Goal: Task Accomplishment & Management: Use online tool/utility

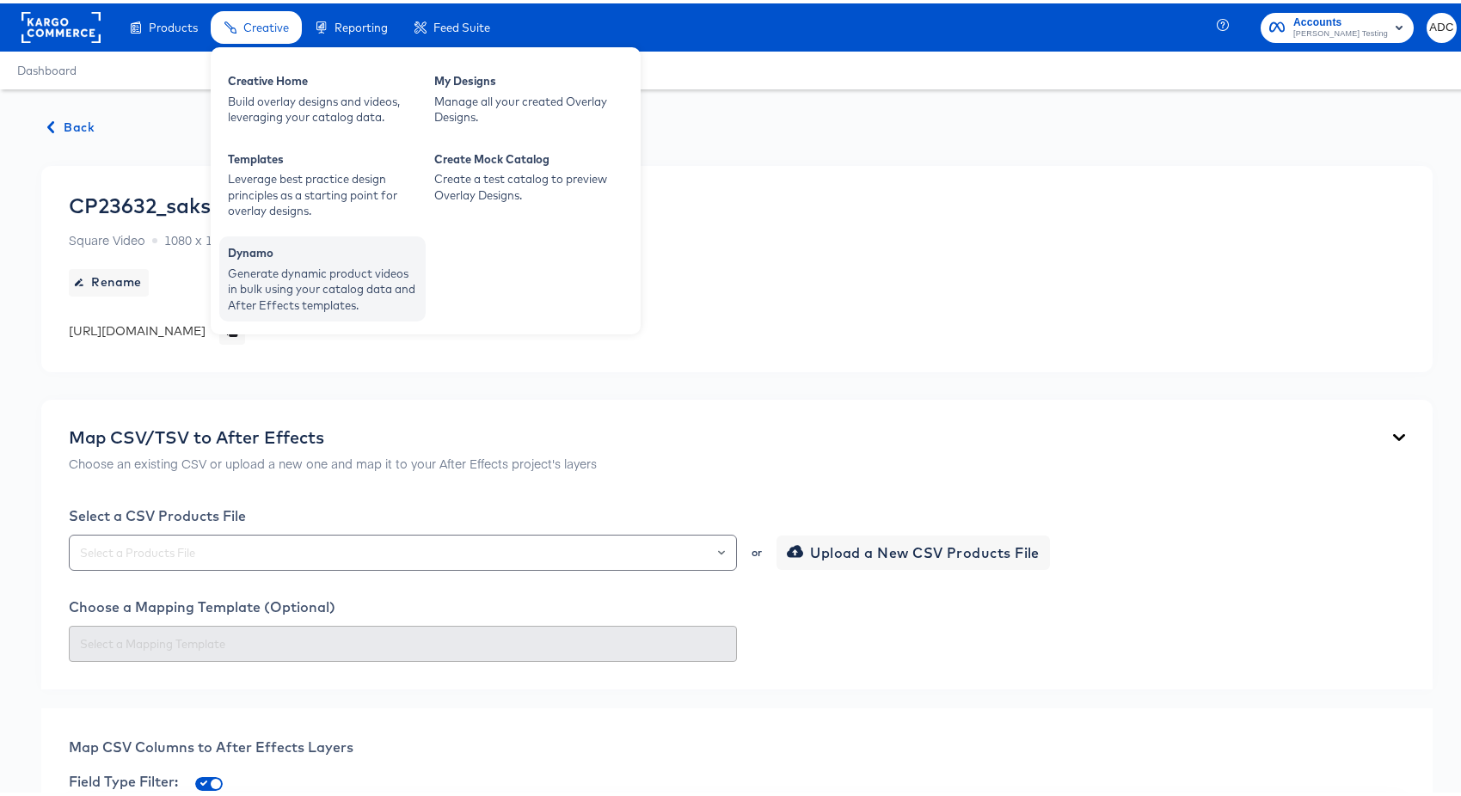
click at [301, 275] on div "Generate dynamic product videos in bulk using your catalog data and After Effec…" at bounding box center [322, 286] width 189 height 48
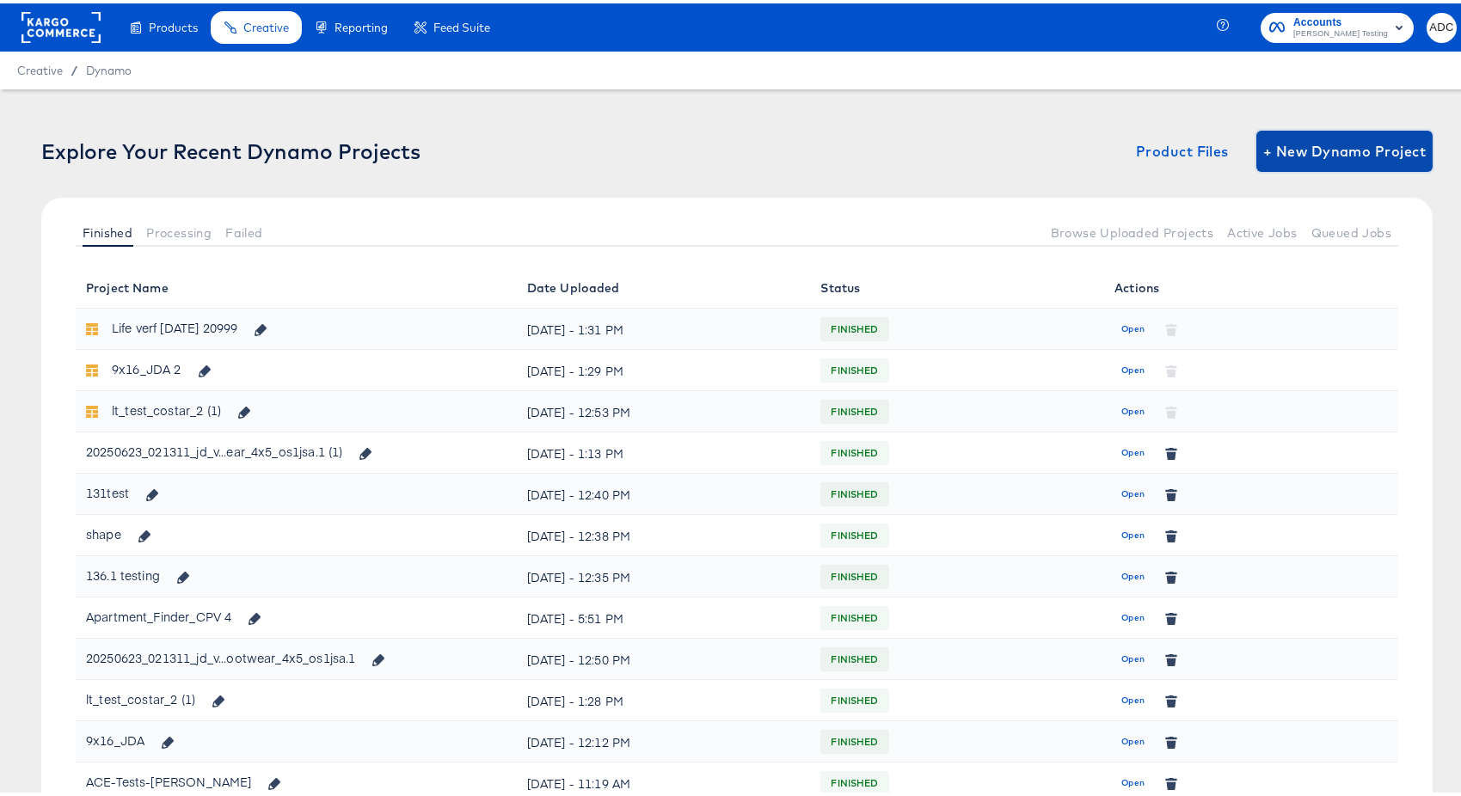
click at [1299, 157] on span "+ New Dynamo Project" at bounding box center [1344, 148] width 163 height 24
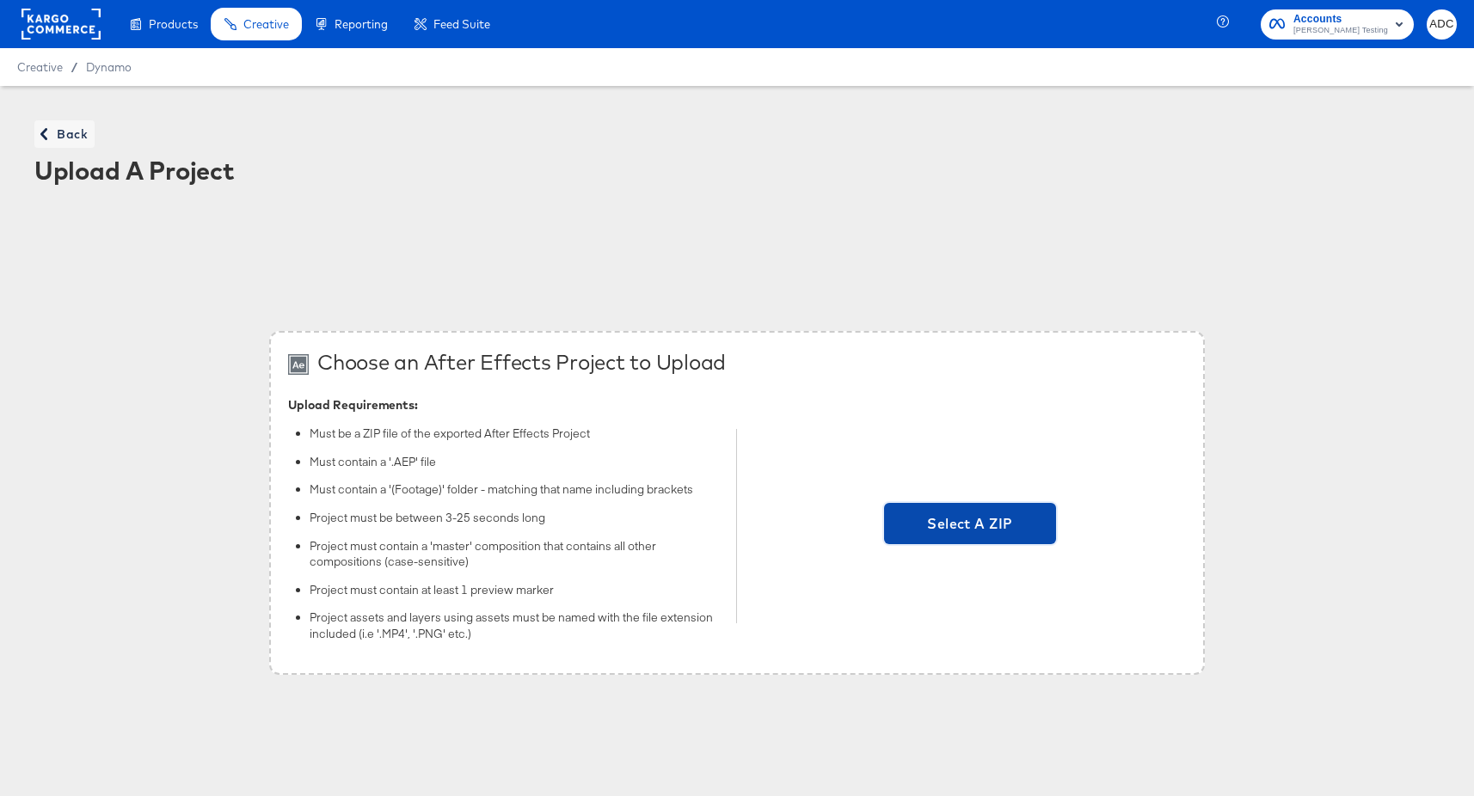
click at [912, 530] on span "Select A ZIP" at bounding box center [970, 524] width 158 height 24
click at [970, 526] on input "Select A ZIP" at bounding box center [970, 526] width 0 height 0
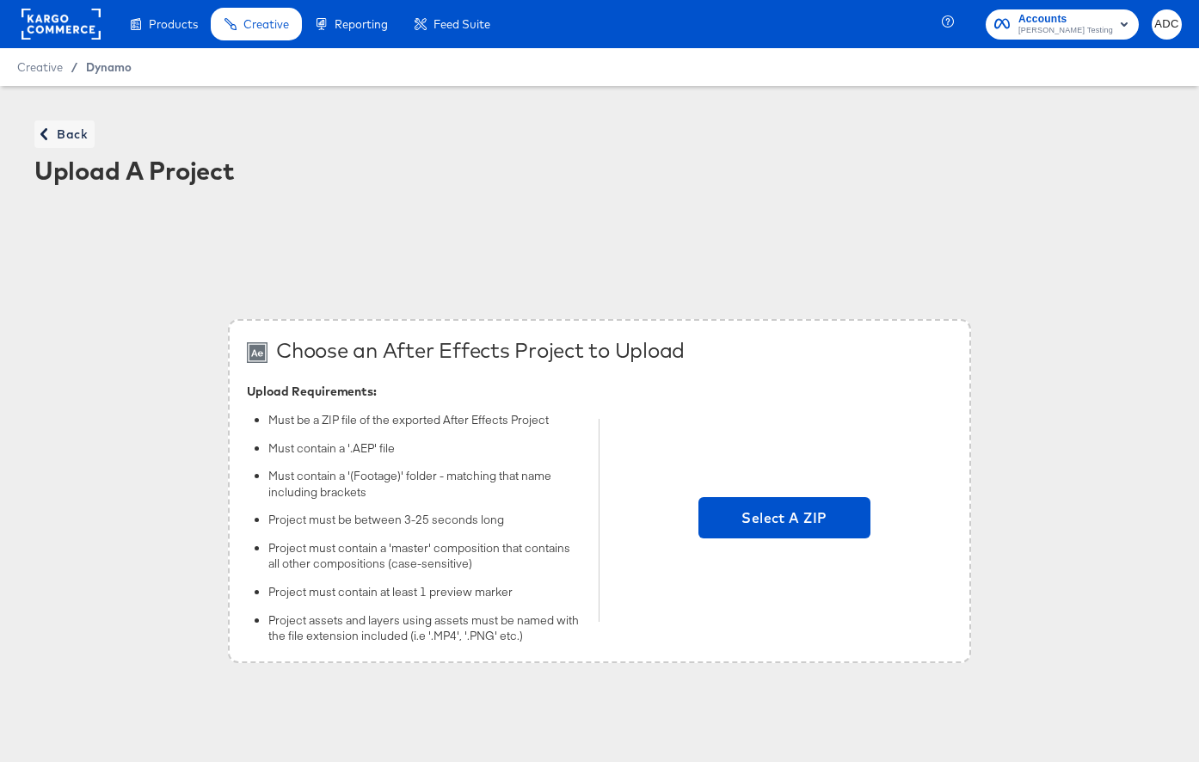
click at [126, 64] on span "Dynamo" at bounding box center [109, 67] width 46 height 14
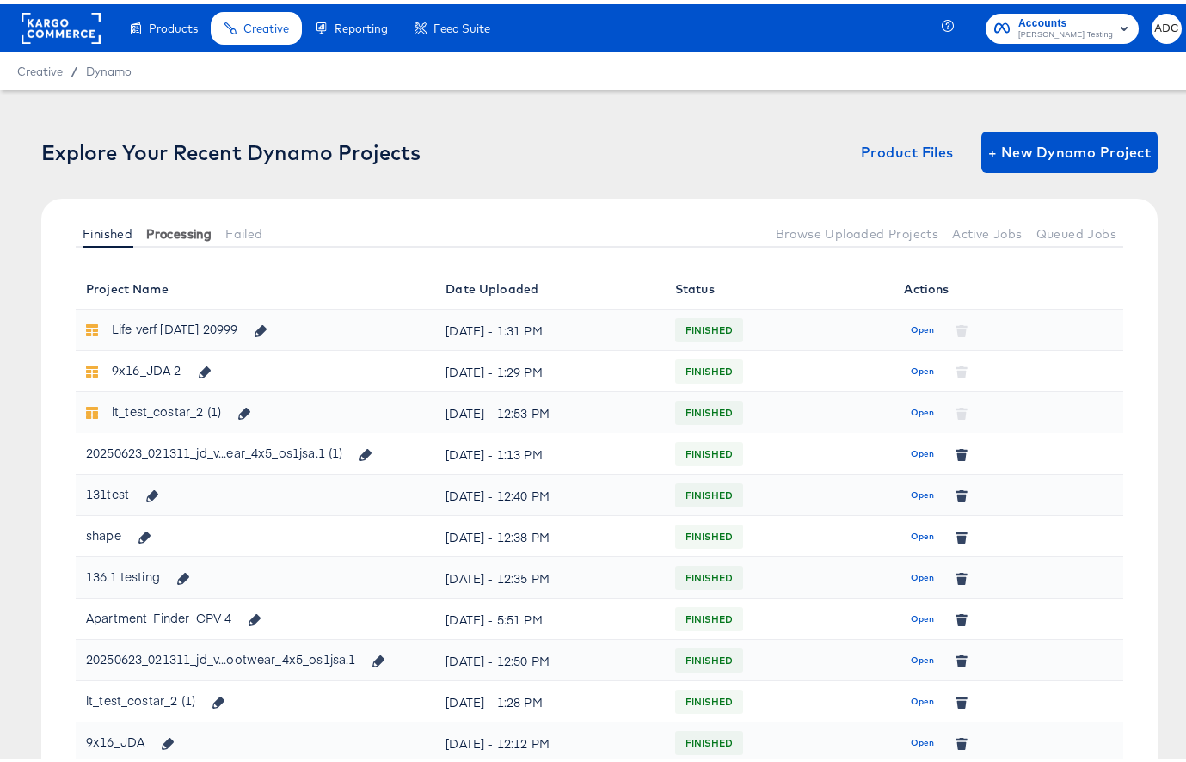
click at [200, 231] on span "Processing" at bounding box center [178, 230] width 65 height 14
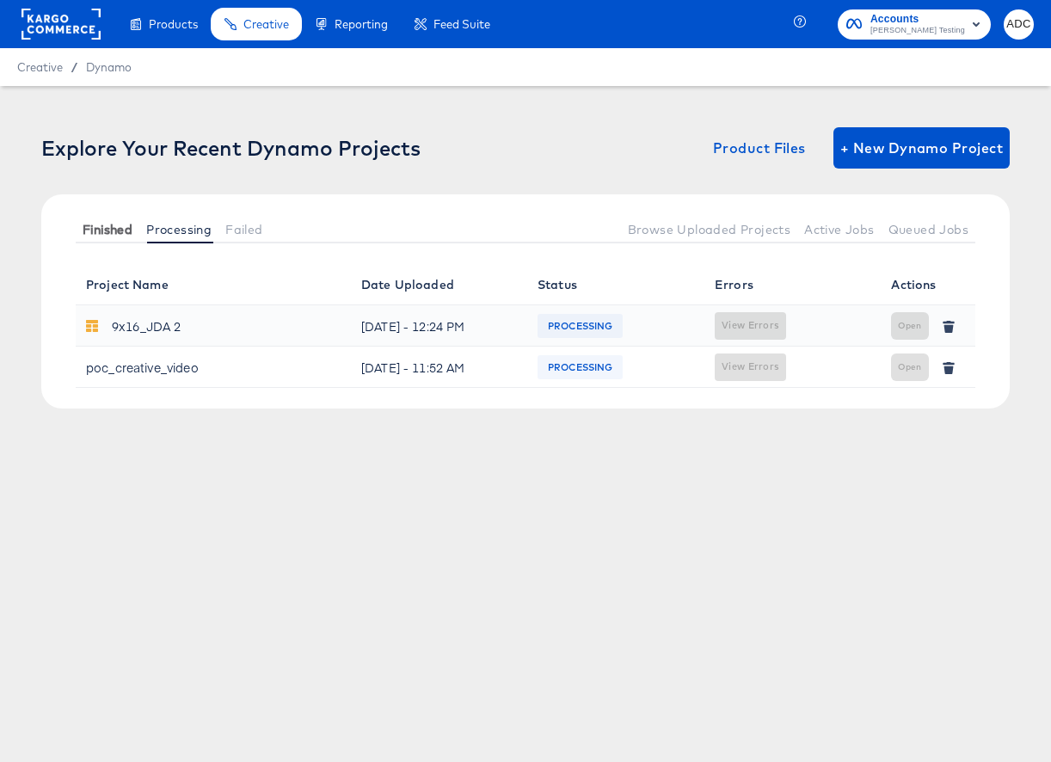
click at [101, 229] on span "Finished" at bounding box center [108, 230] width 50 height 14
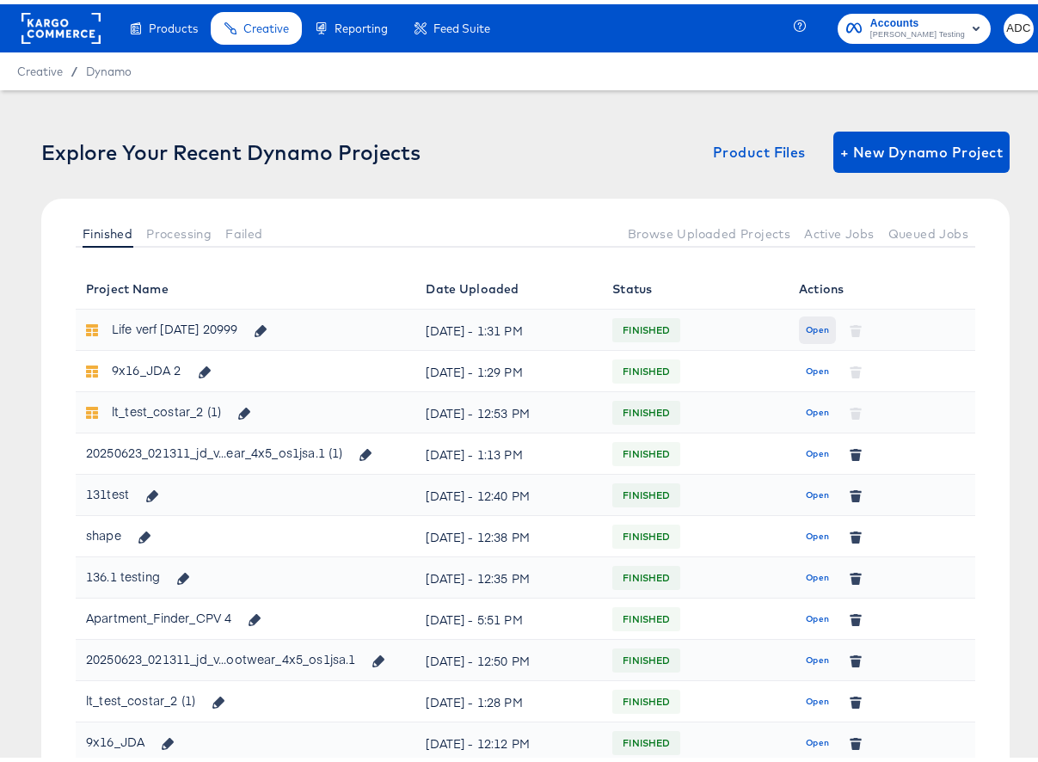
click at [809, 326] on span "Open" at bounding box center [817, 325] width 23 height 15
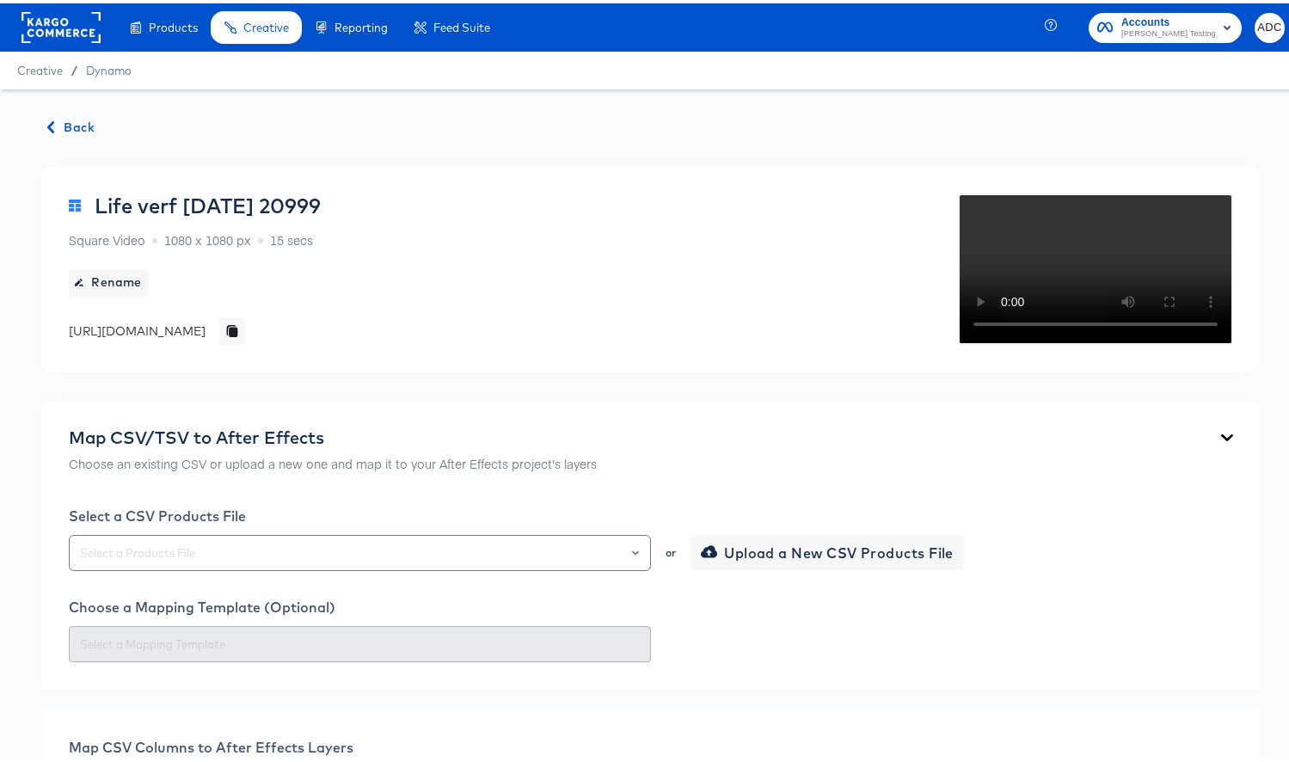
click at [83, 119] on span "Back" at bounding box center [71, 124] width 46 height 21
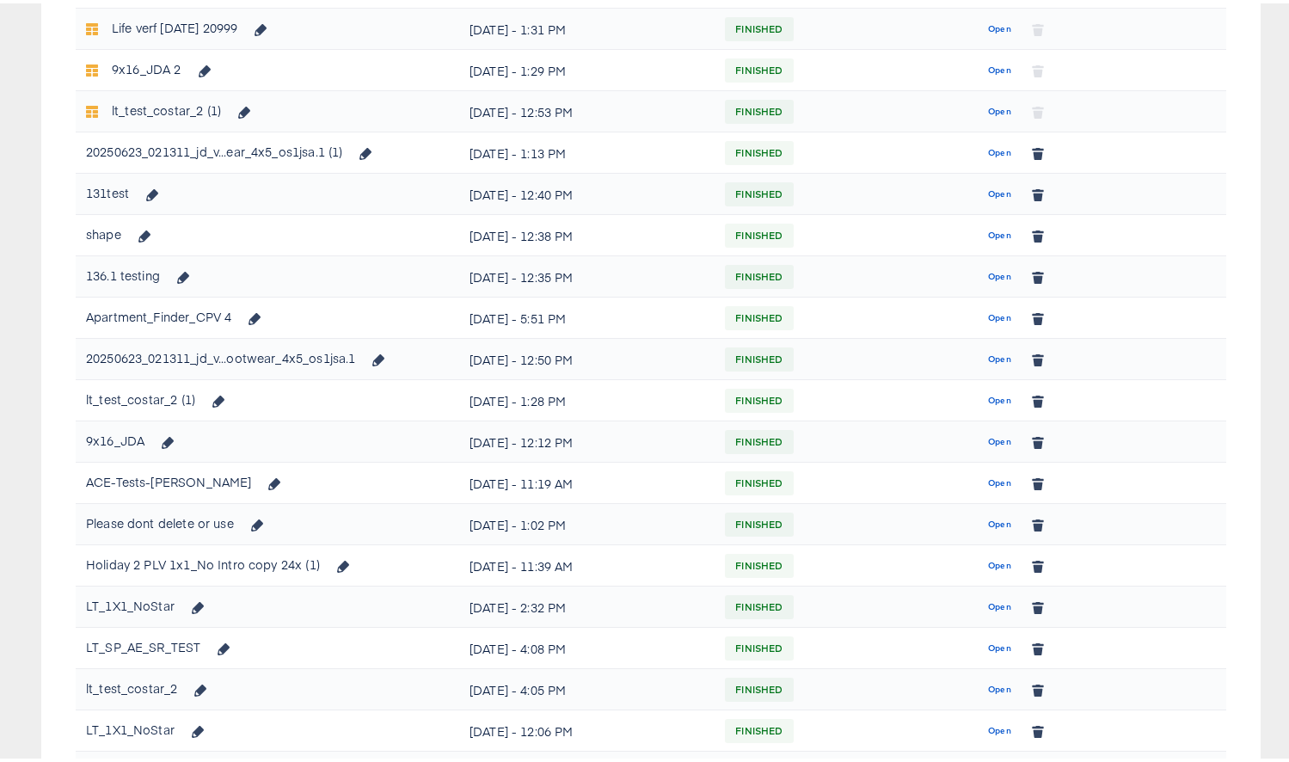
scroll to position [304, 0]
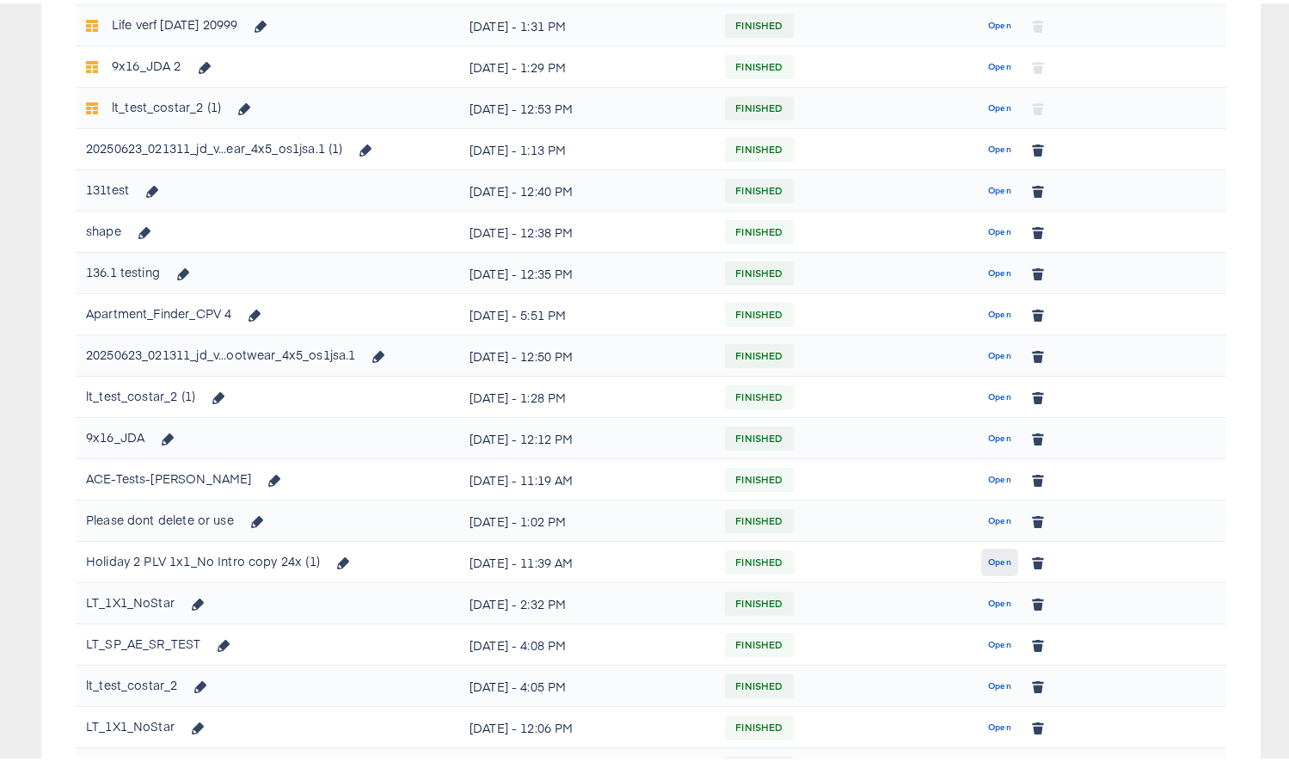
click at [997, 554] on span "Open" at bounding box center [999, 558] width 23 height 15
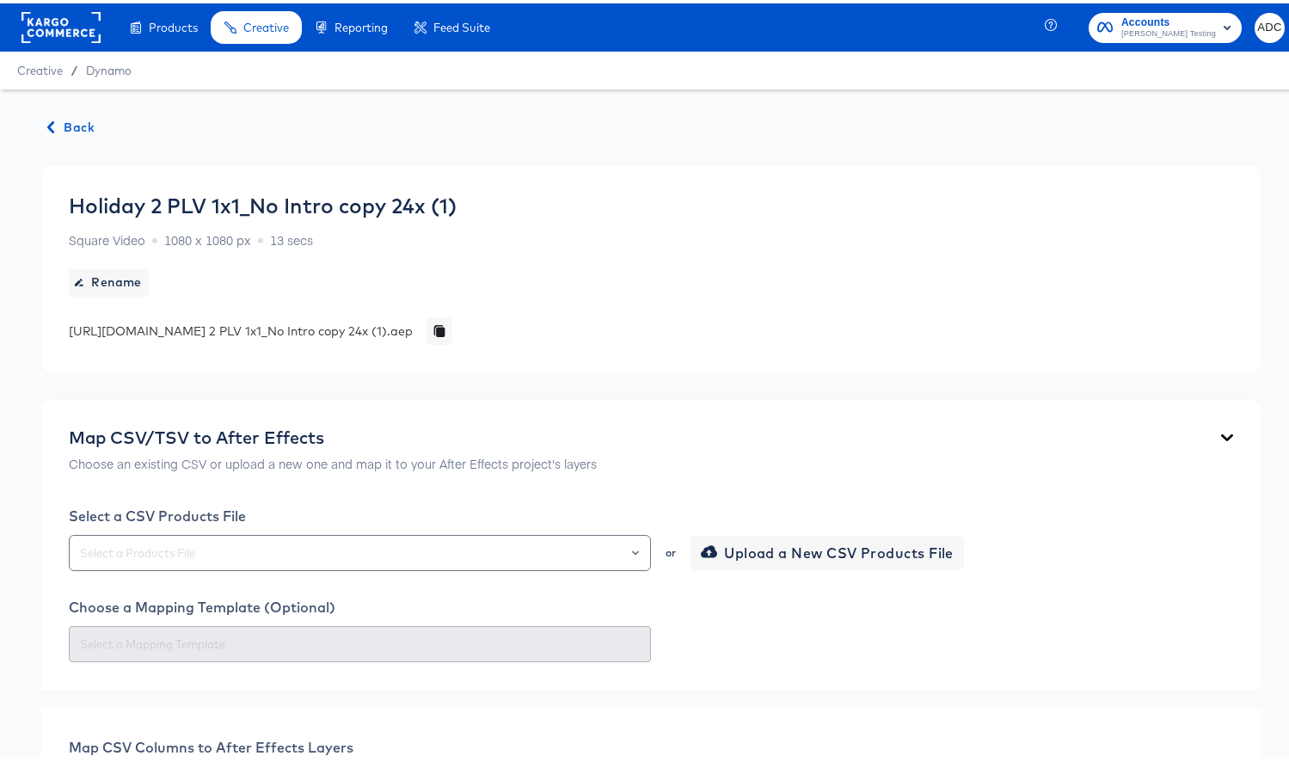
click at [83, 127] on span "Back" at bounding box center [71, 124] width 46 height 21
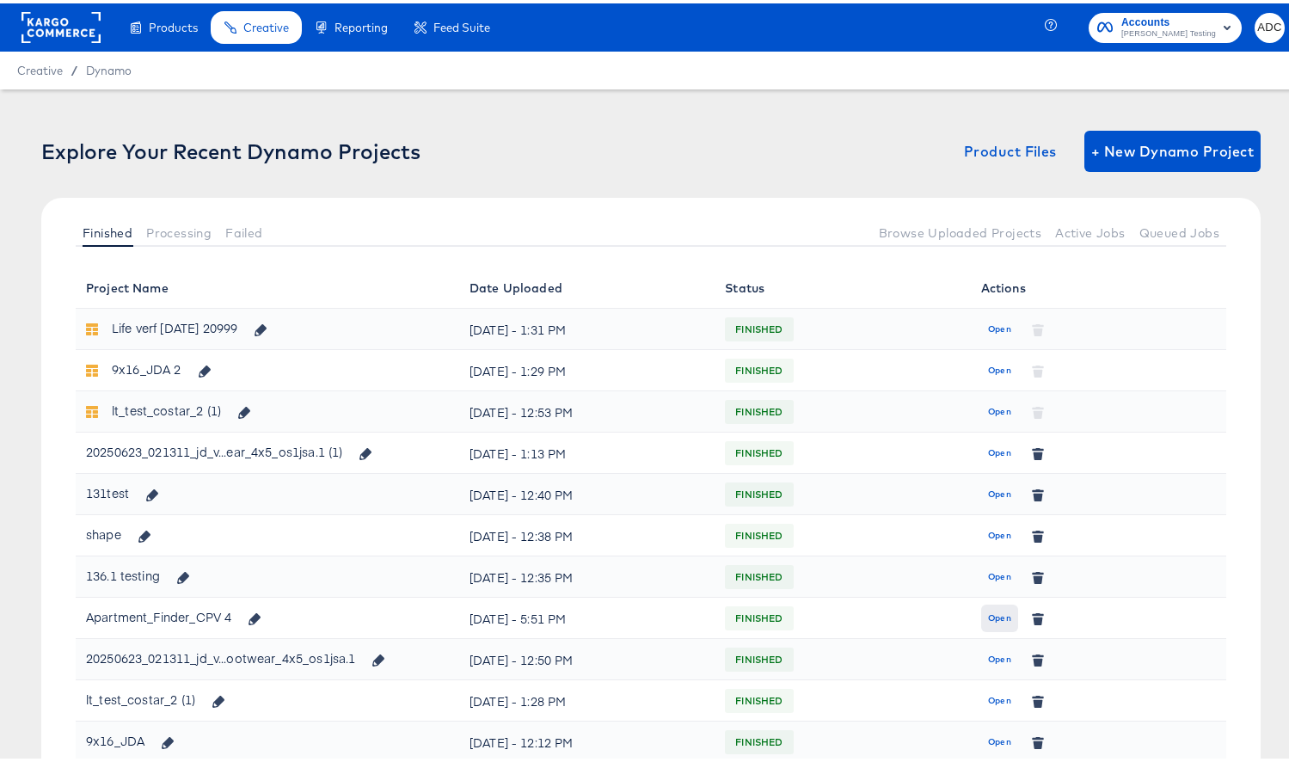
click at [988, 617] on span "Open" at bounding box center [999, 614] width 23 height 15
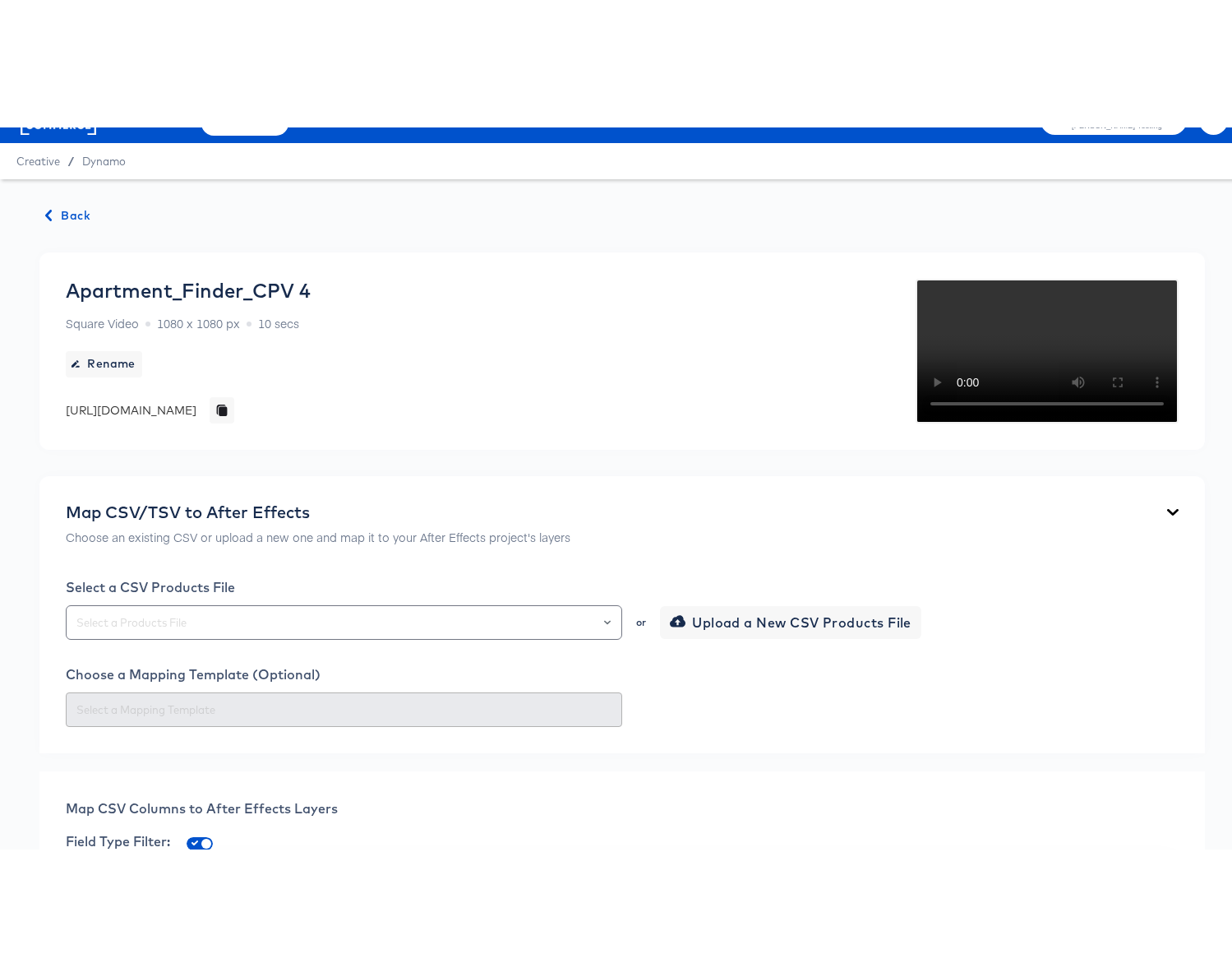
scroll to position [79, 0]
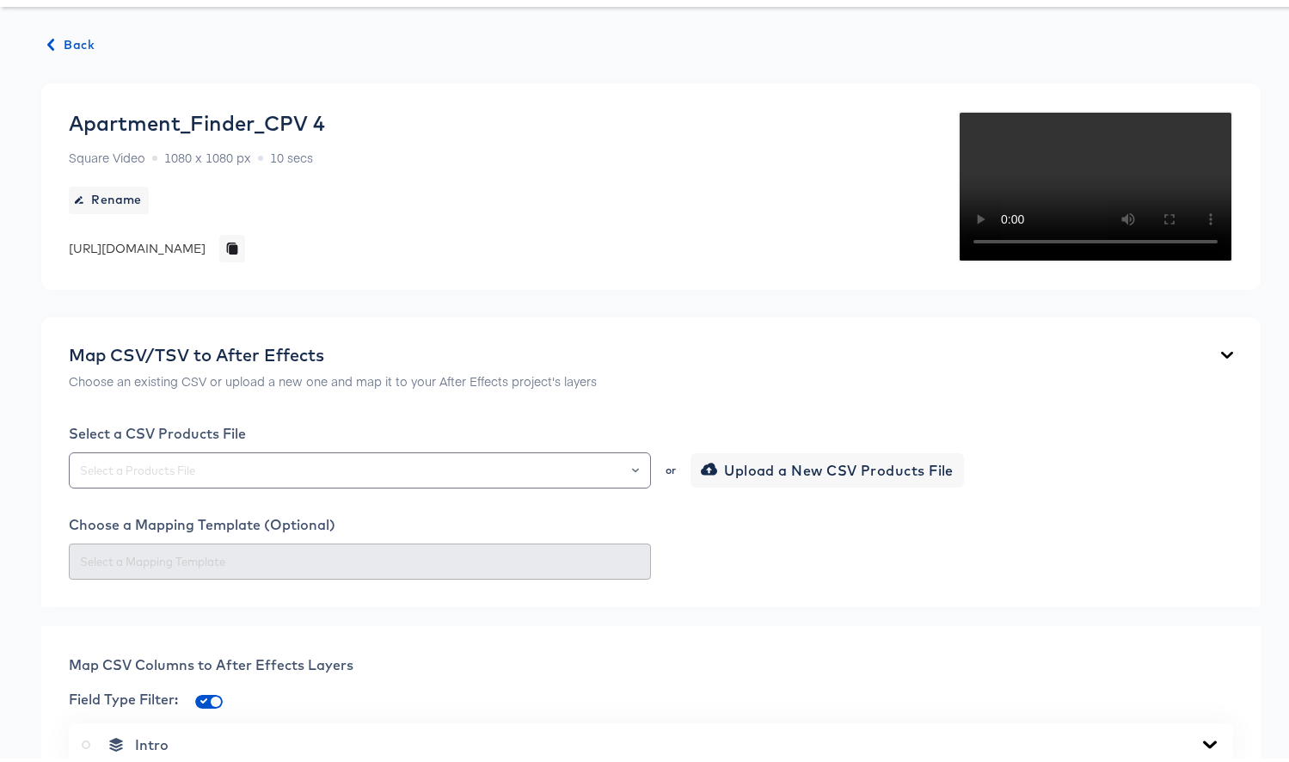
click at [636, 755] on div "Map CSV Columns to After Effects Layers Field Type Filter: Intro Master Product" at bounding box center [650, 758] width 1219 height 271
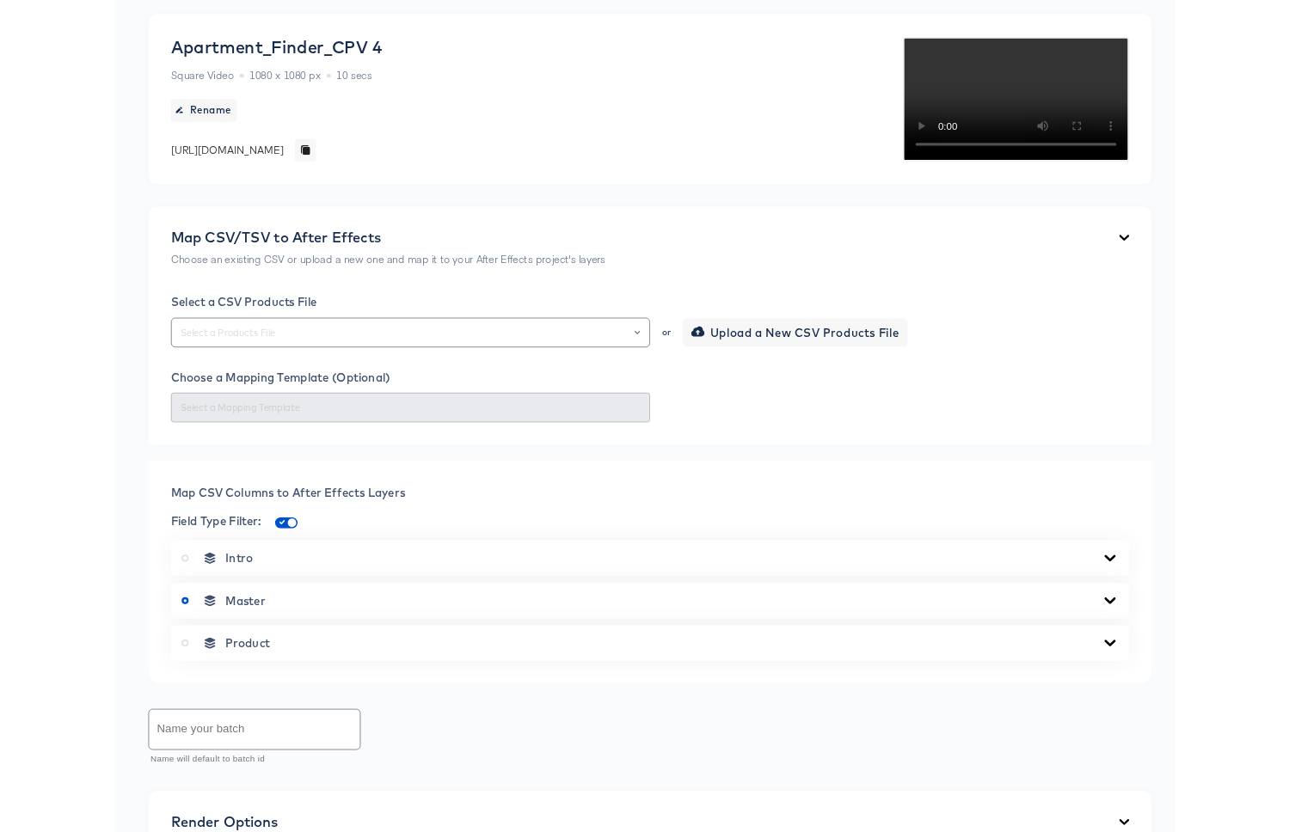
scroll to position [146, 0]
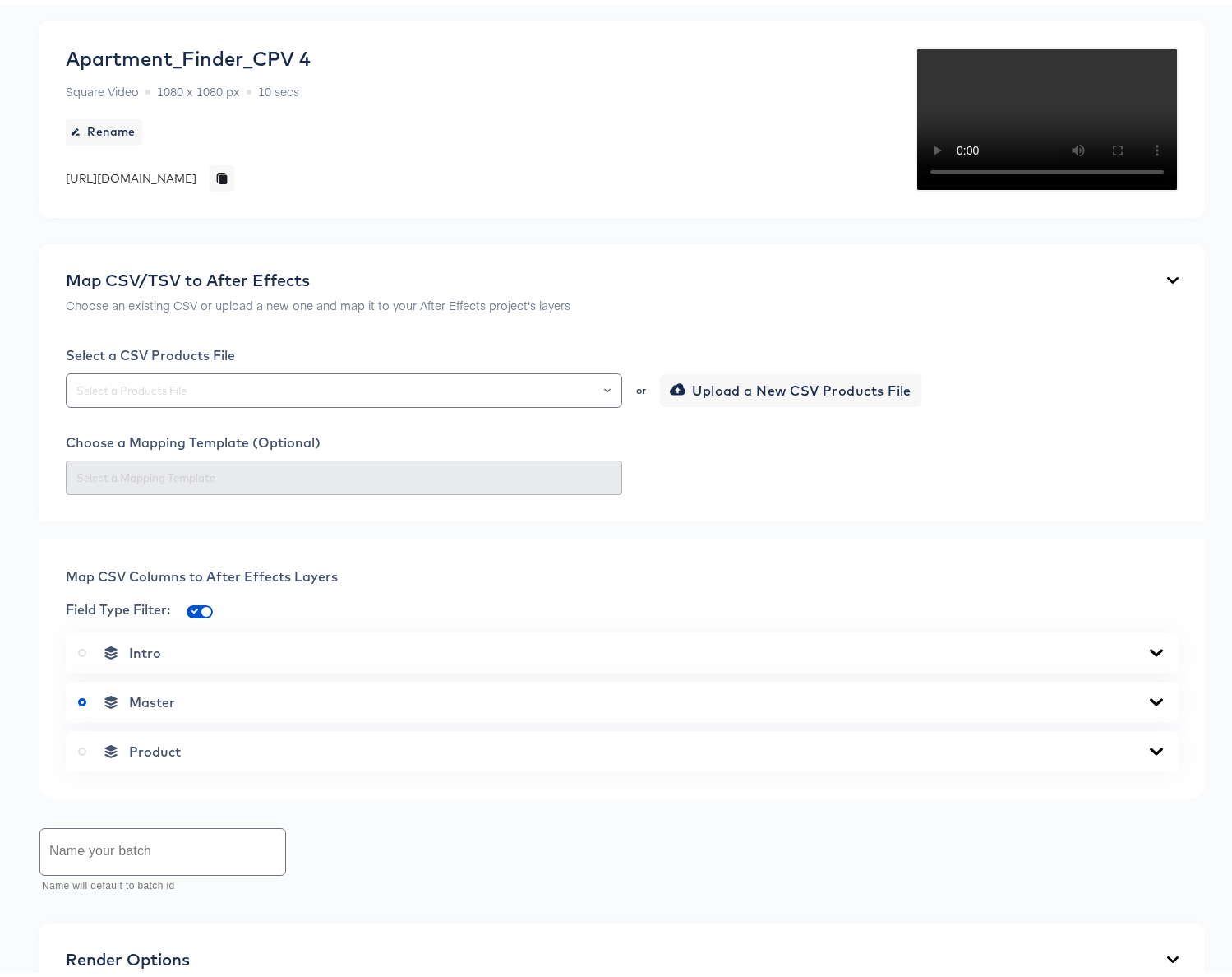
click at [1147, 704] on icon at bounding box center [1156, 697] width 20 height 13
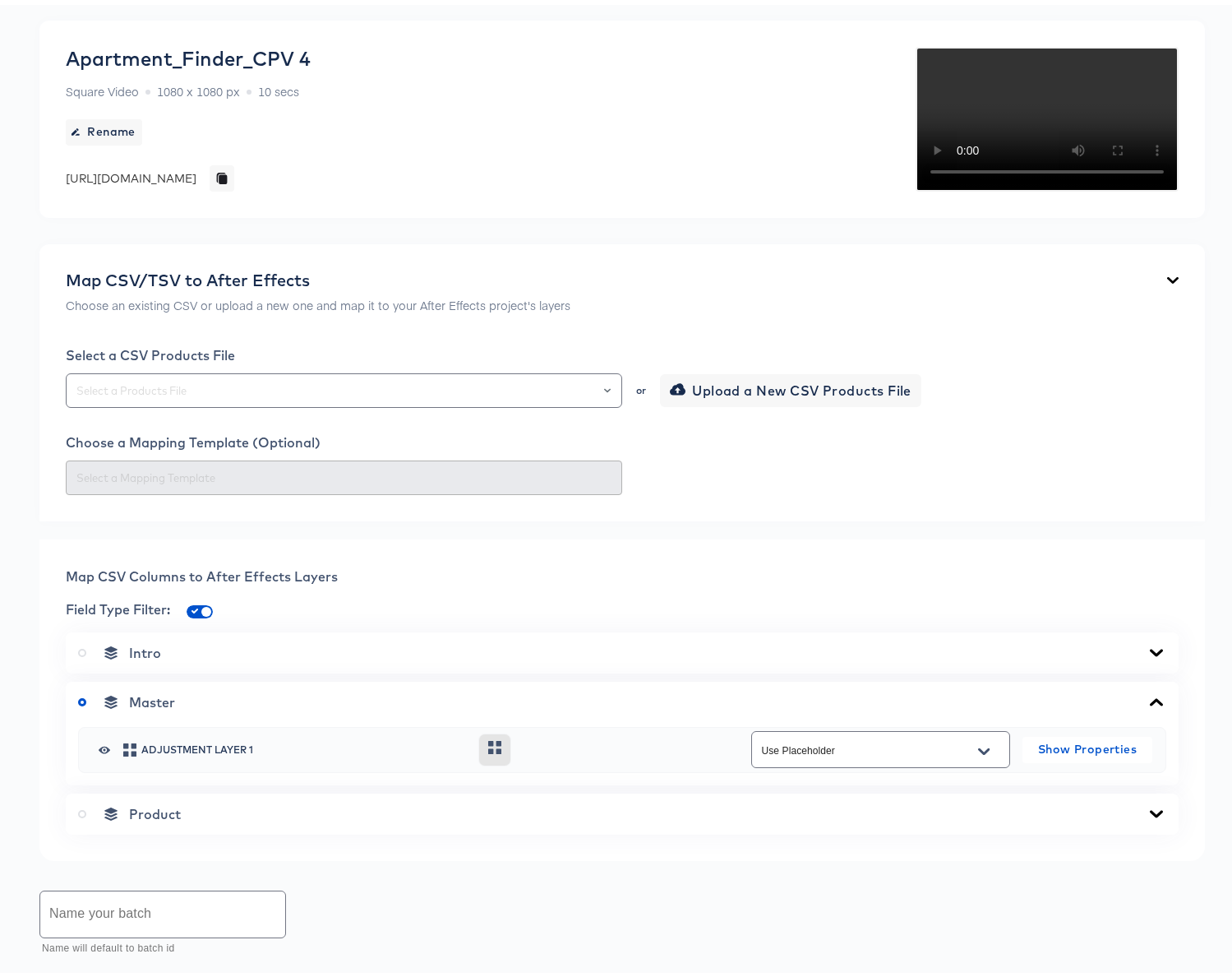
click at [1150, 651] on icon at bounding box center [1156, 647] width 13 height 8
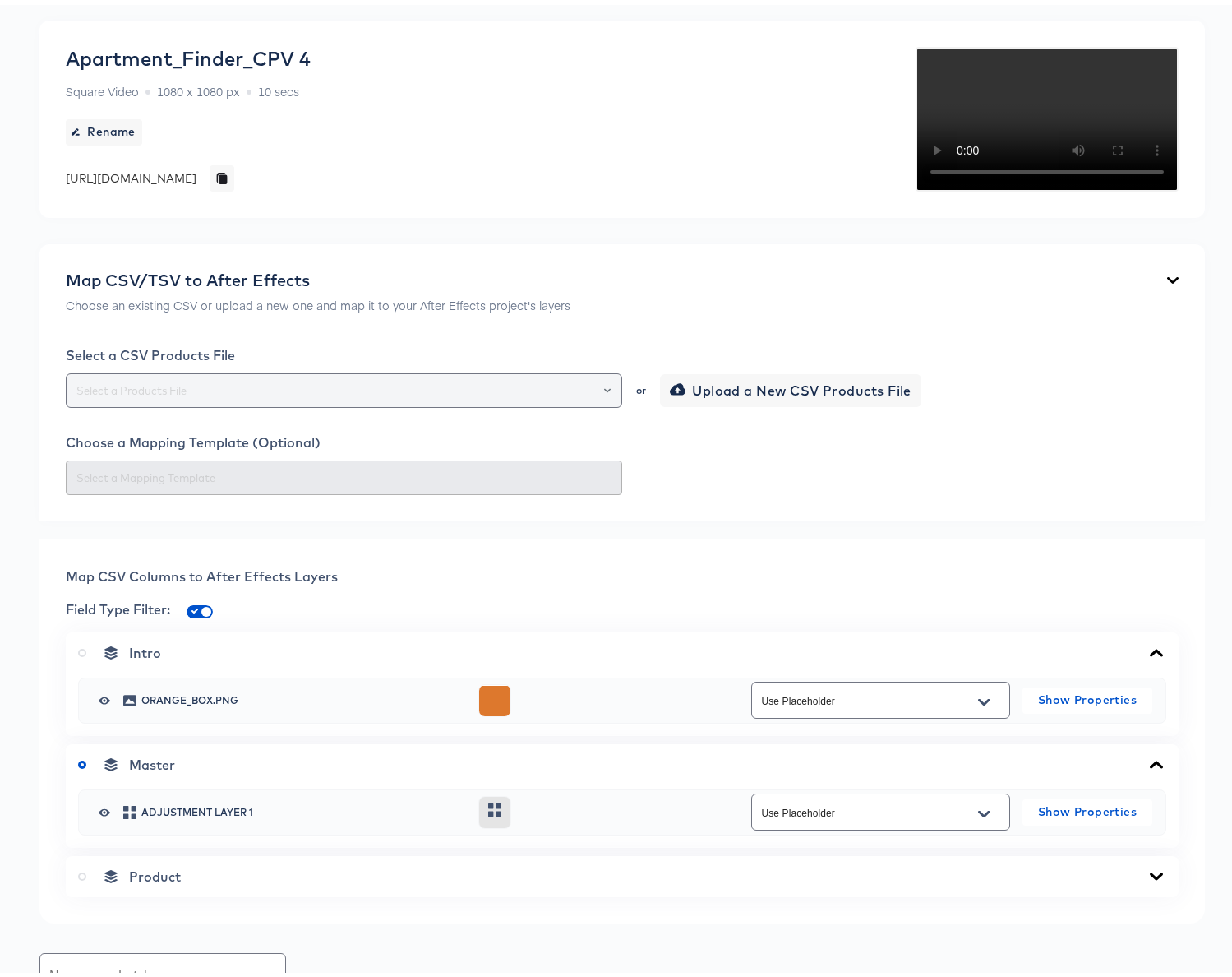
click at [604, 389] on icon "Open" at bounding box center [607, 385] width 7 height 7
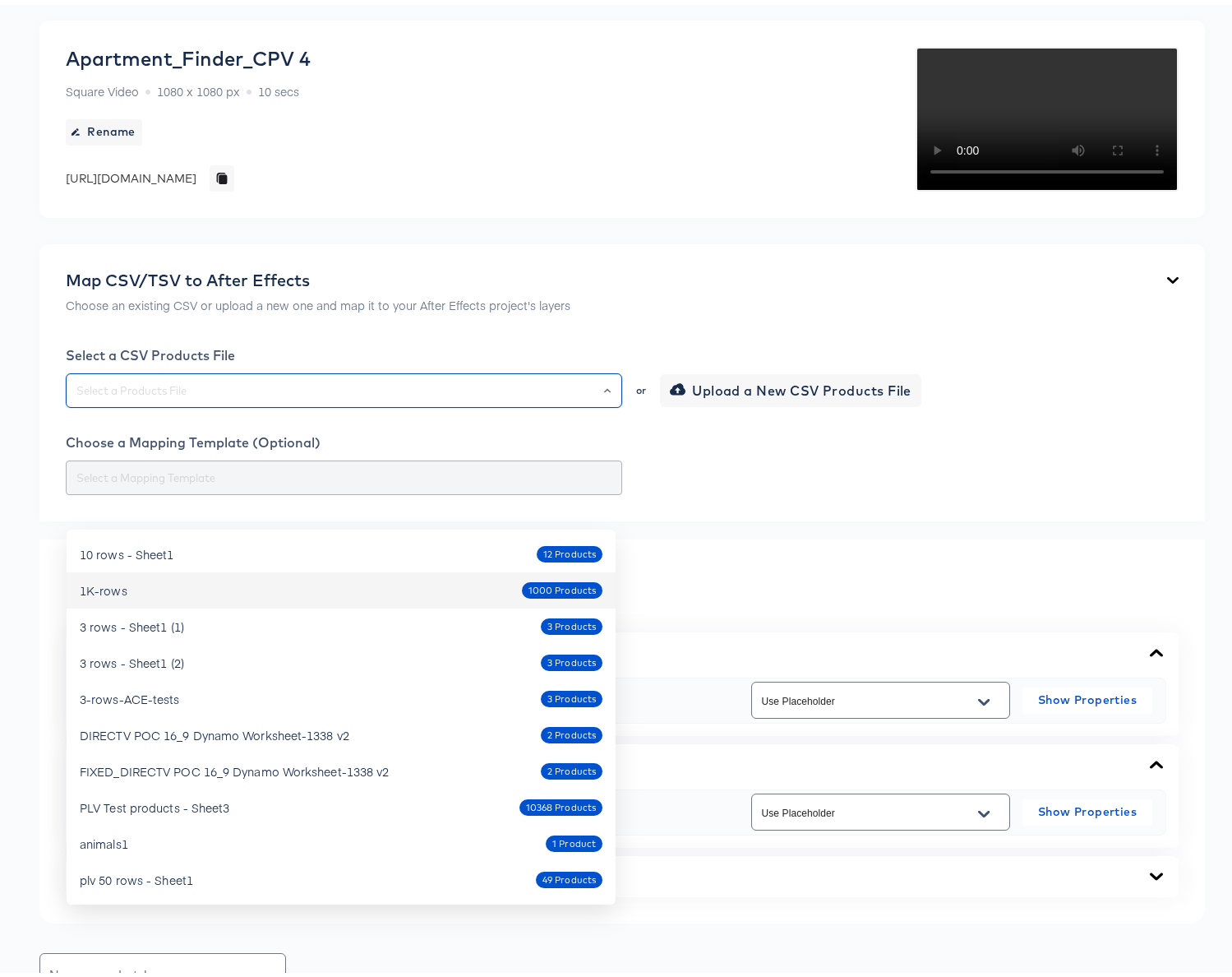
click at [239, 595] on div "1K-rows 1000 Products" at bounding box center [340, 586] width 523 height 27
type input "1K-rows"
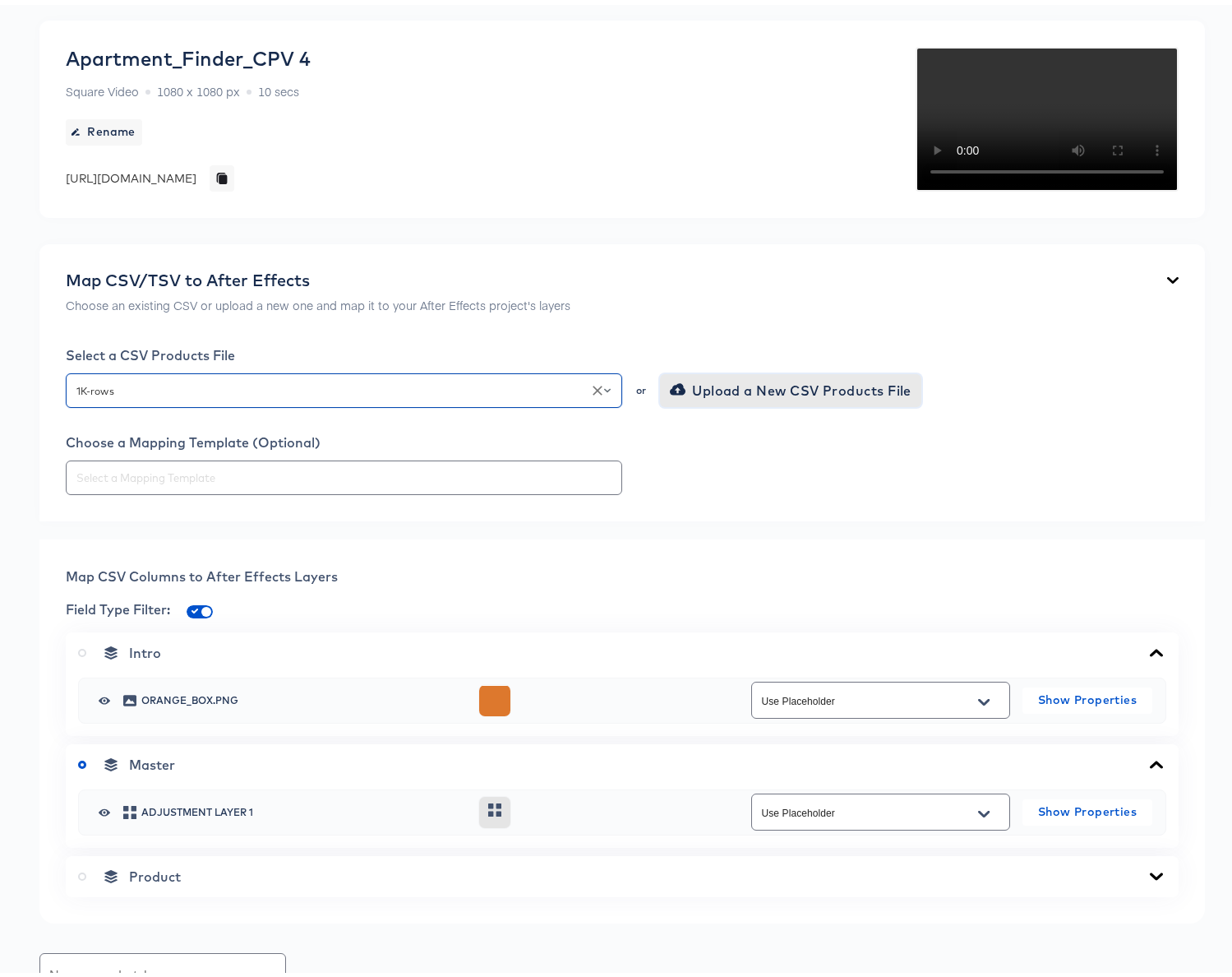
click at [761, 397] on span "Upload a New CSV Products File" at bounding box center [791, 385] width 238 height 23
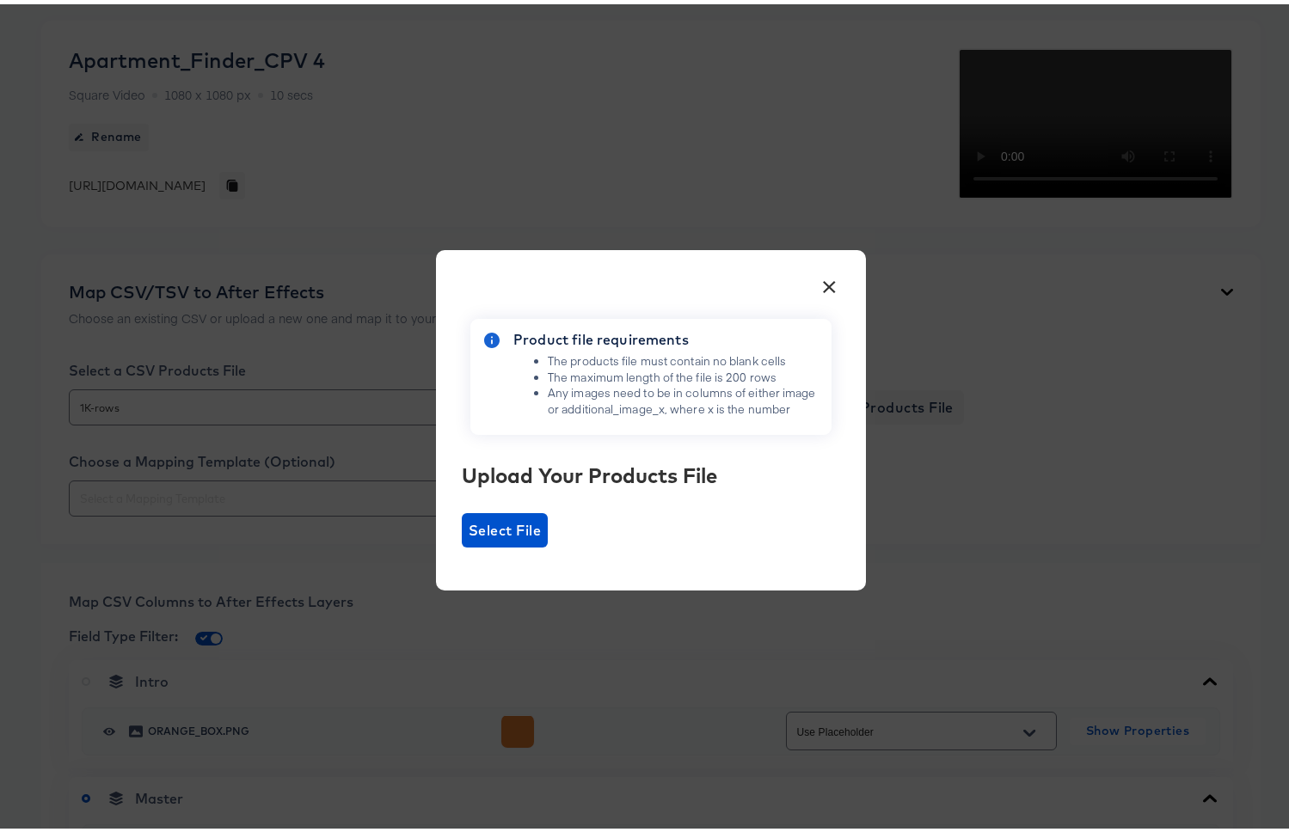
click at [823, 281] on button "×" at bounding box center [829, 278] width 31 height 31
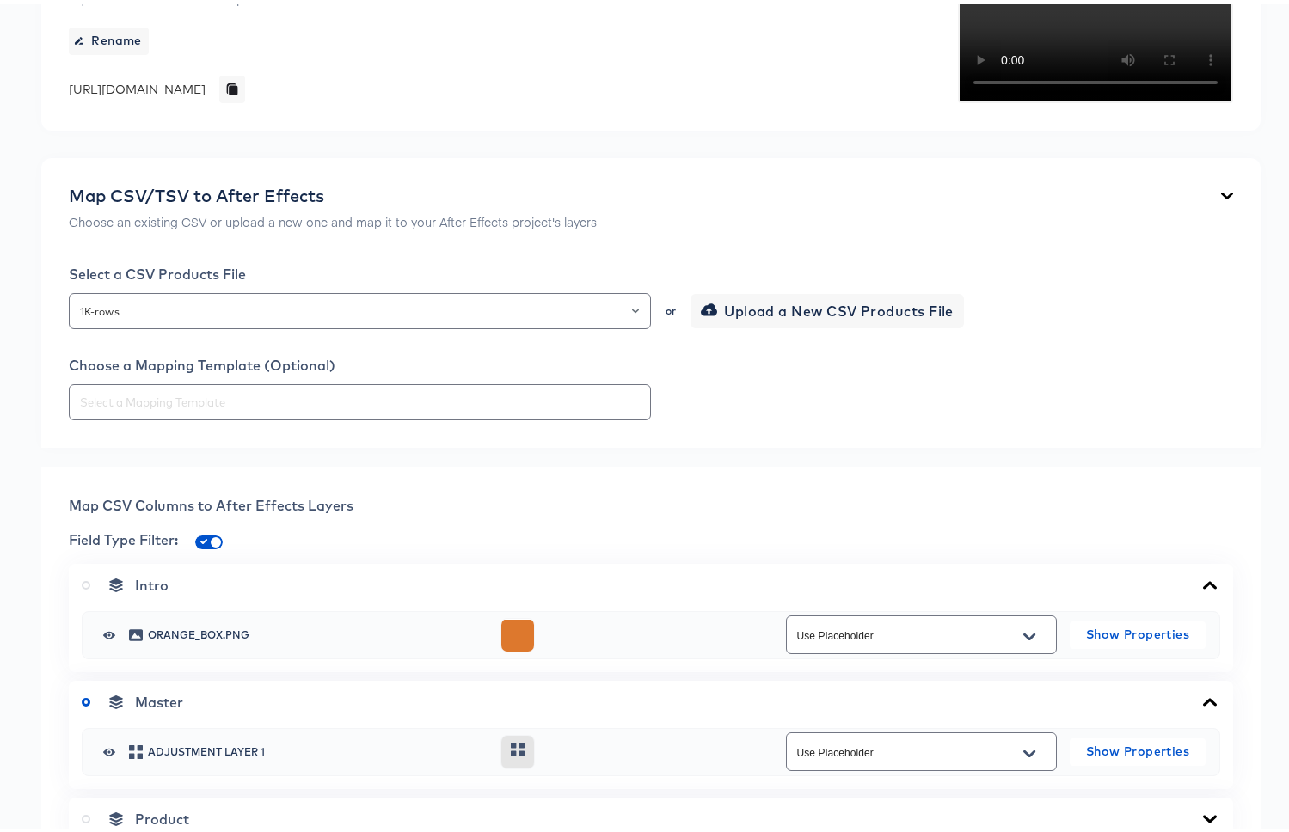
scroll to position [248, 0]
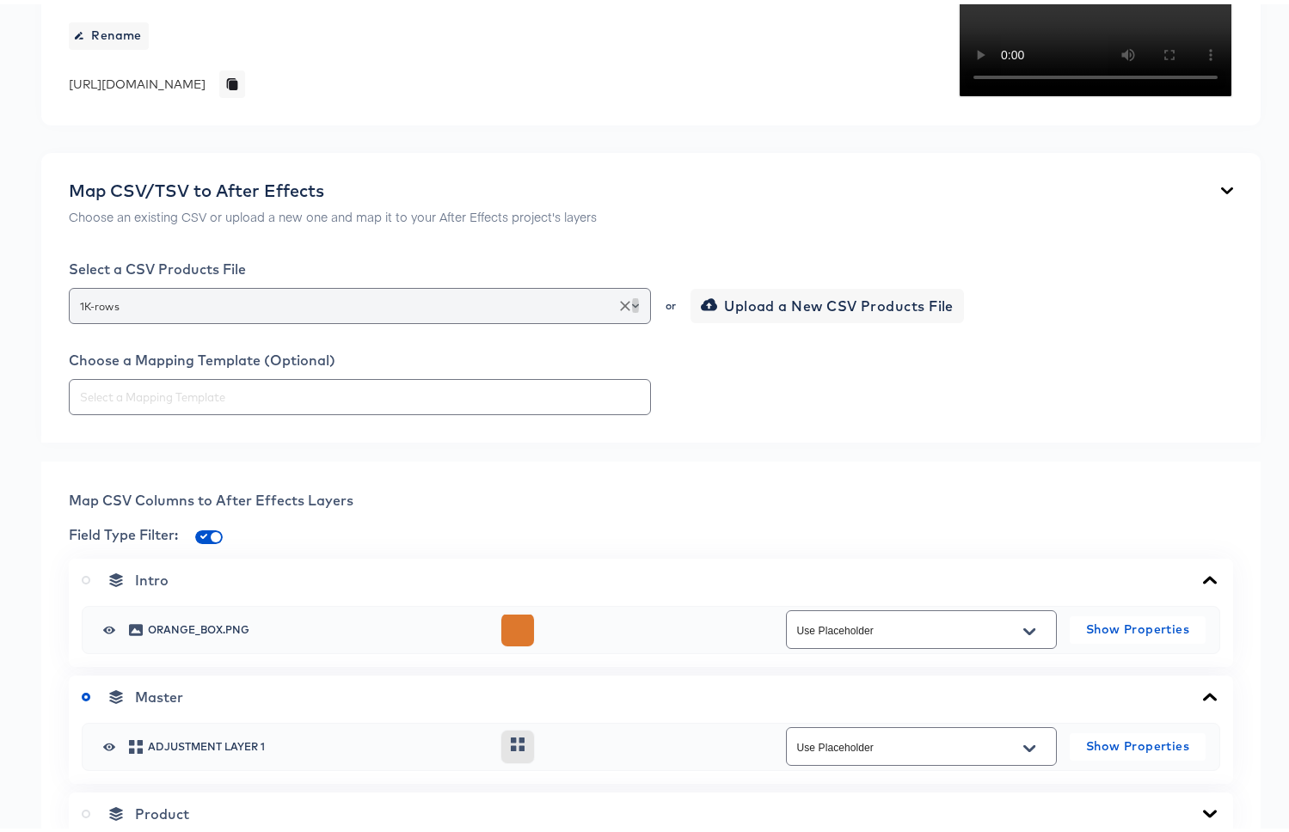
click at [632, 305] on icon "Open" at bounding box center [635, 301] width 7 height 7
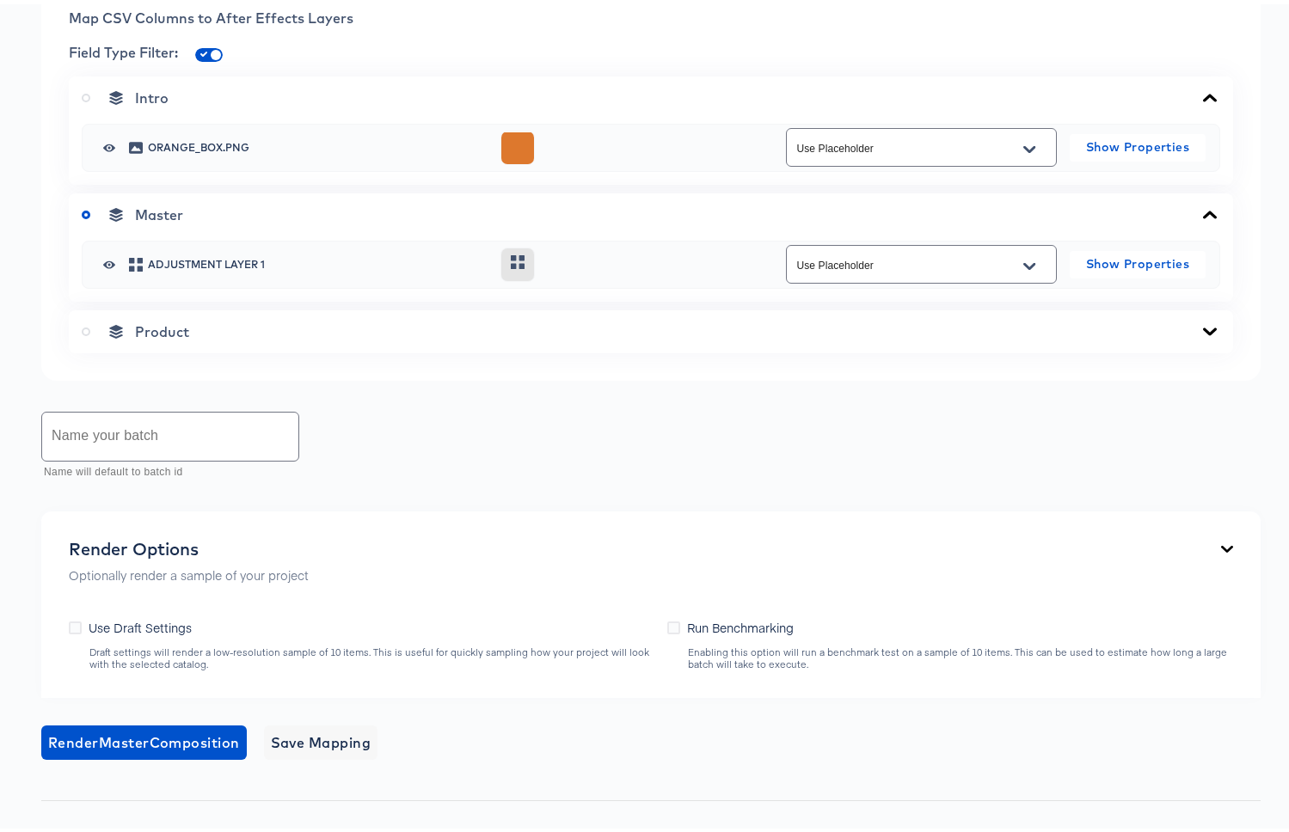
scroll to position [761, 0]
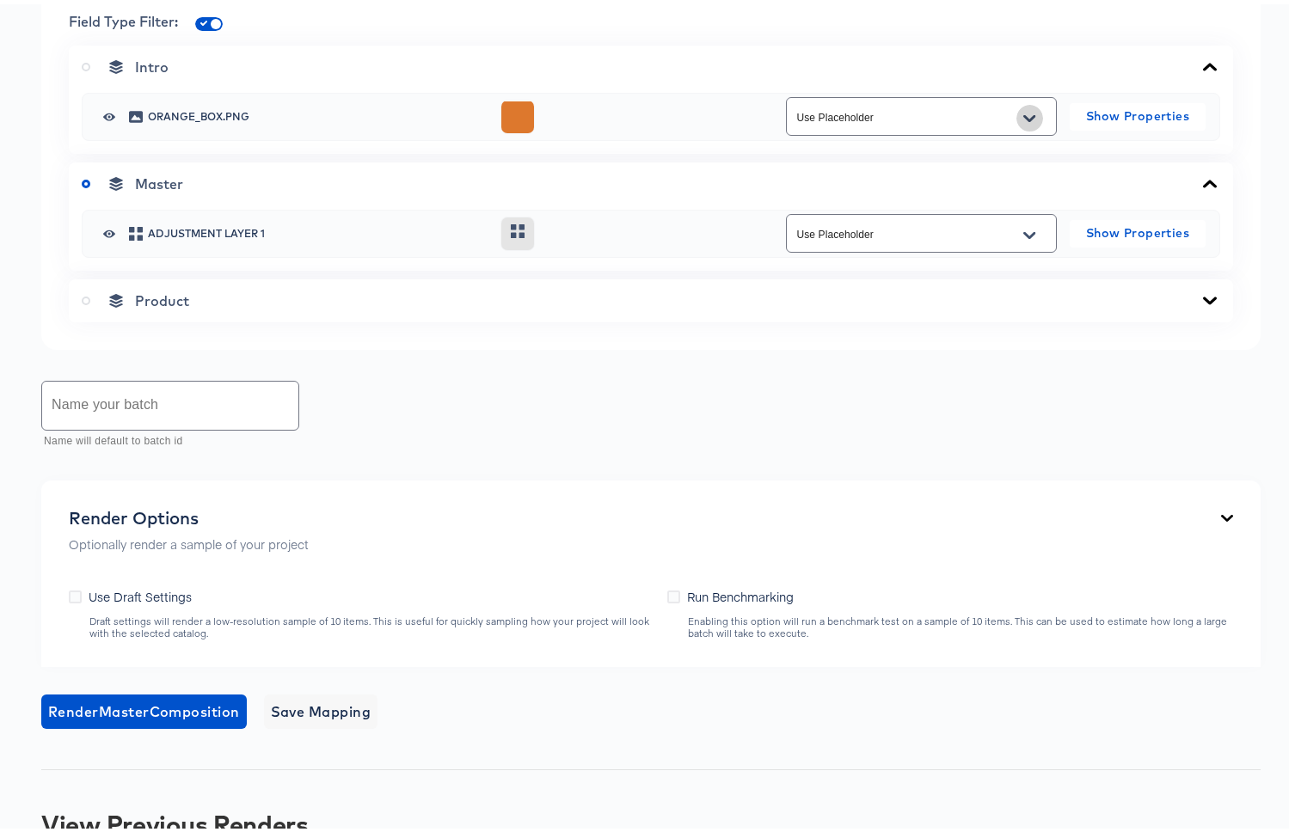
click at [1027, 128] on button "Open" at bounding box center [1029, 115] width 26 height 28
click at [558, 494] on div "Back Apartment_Finder_CPV 4 Square Video 1080 x 1080 px 10 secs Rename [URL][DO…" at bounding box center [651, 120] width 1302 height 1590
click at [292, 305] on div "Product" at bounding box center [651, 296] width 1139 height 17
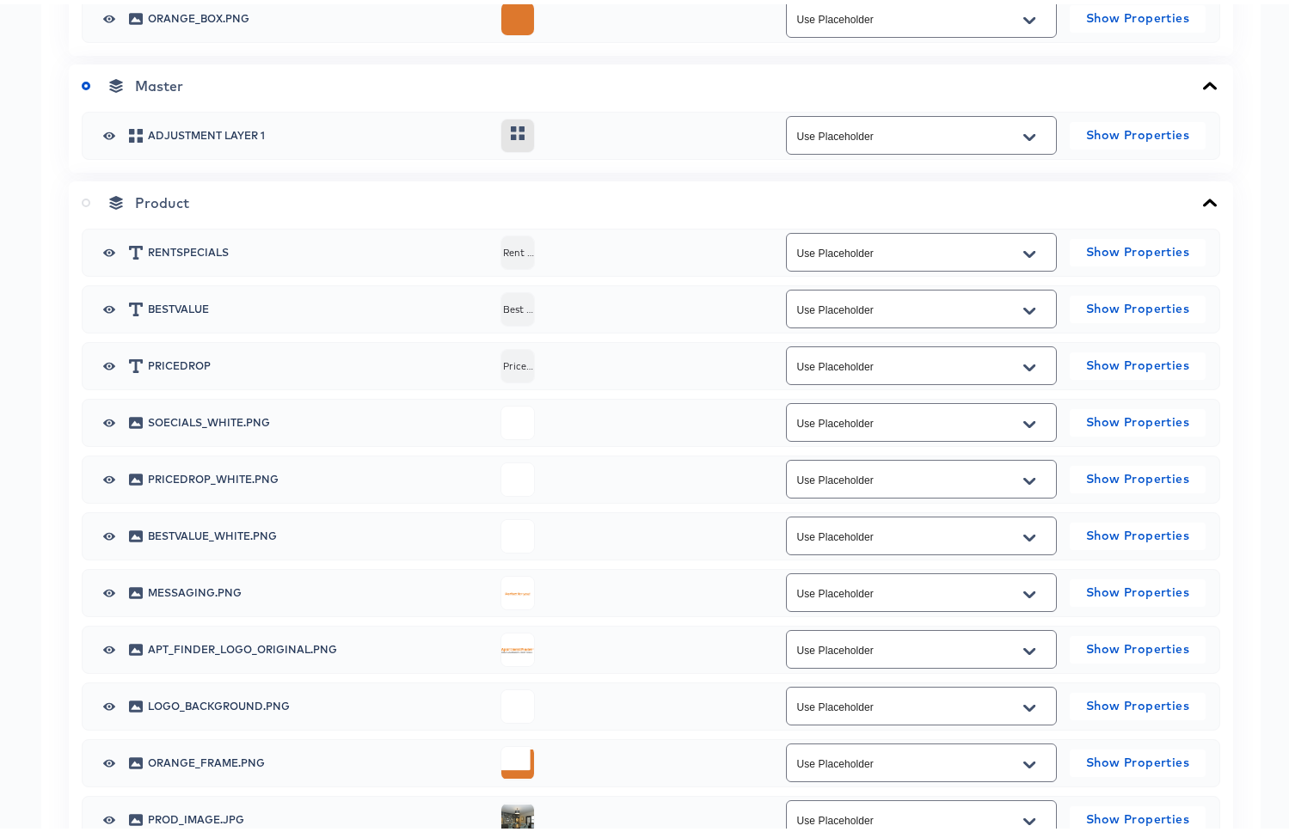
scroll to position [863, 0]
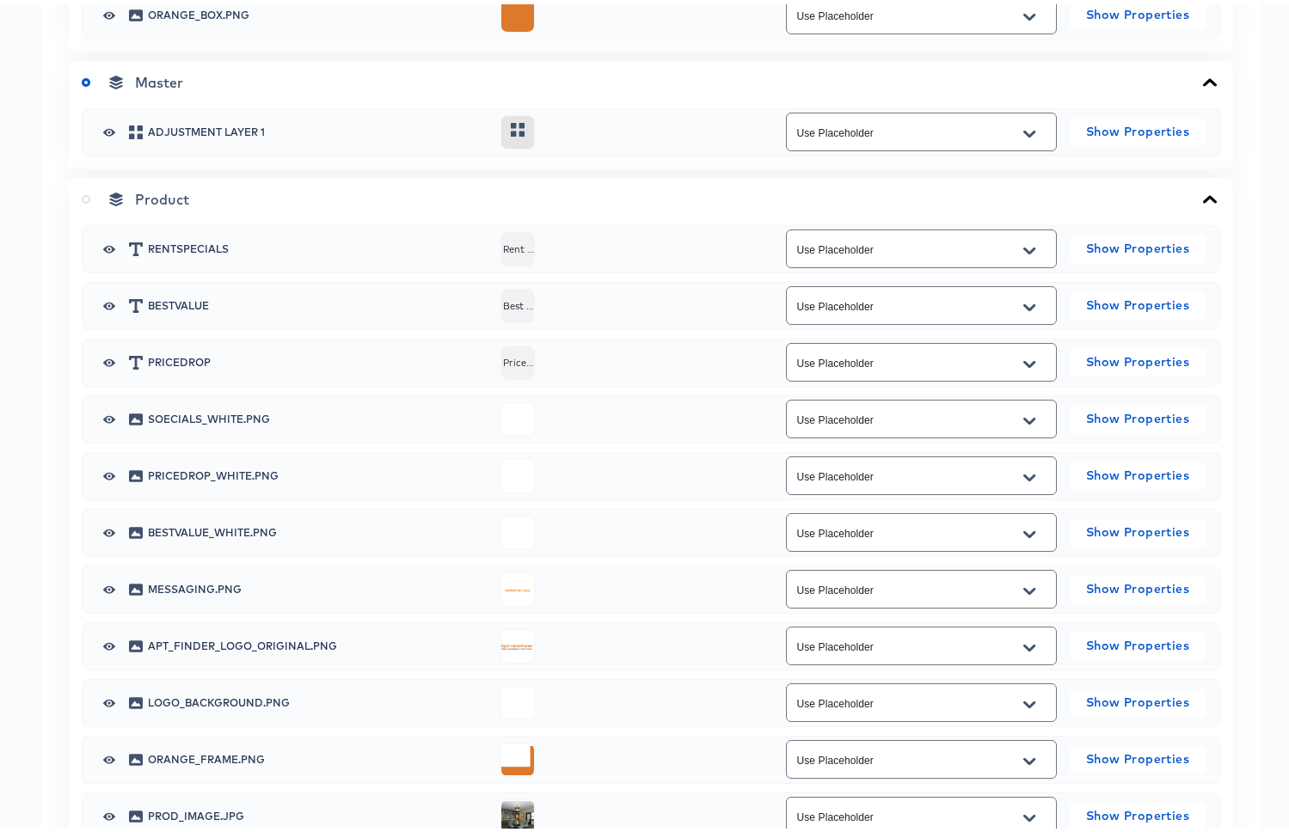
click at [918, 255] on input "Use Placeholder" at bounding box center [908, 246] width 229 height 20
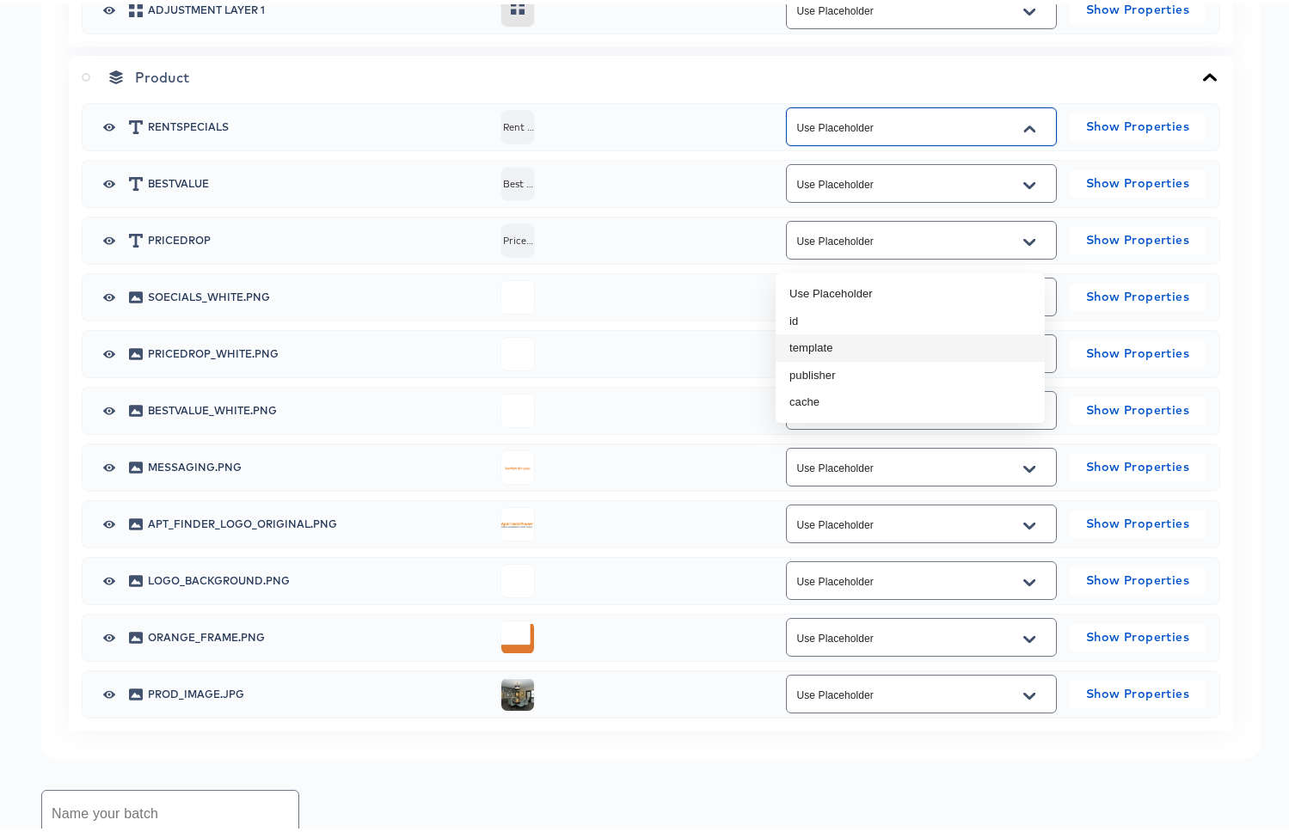
scroll to position [984, 0]
click at [870, 363] on li "publisher" at bounding box center [910, 373] width 269 height 28
type input "publisher"
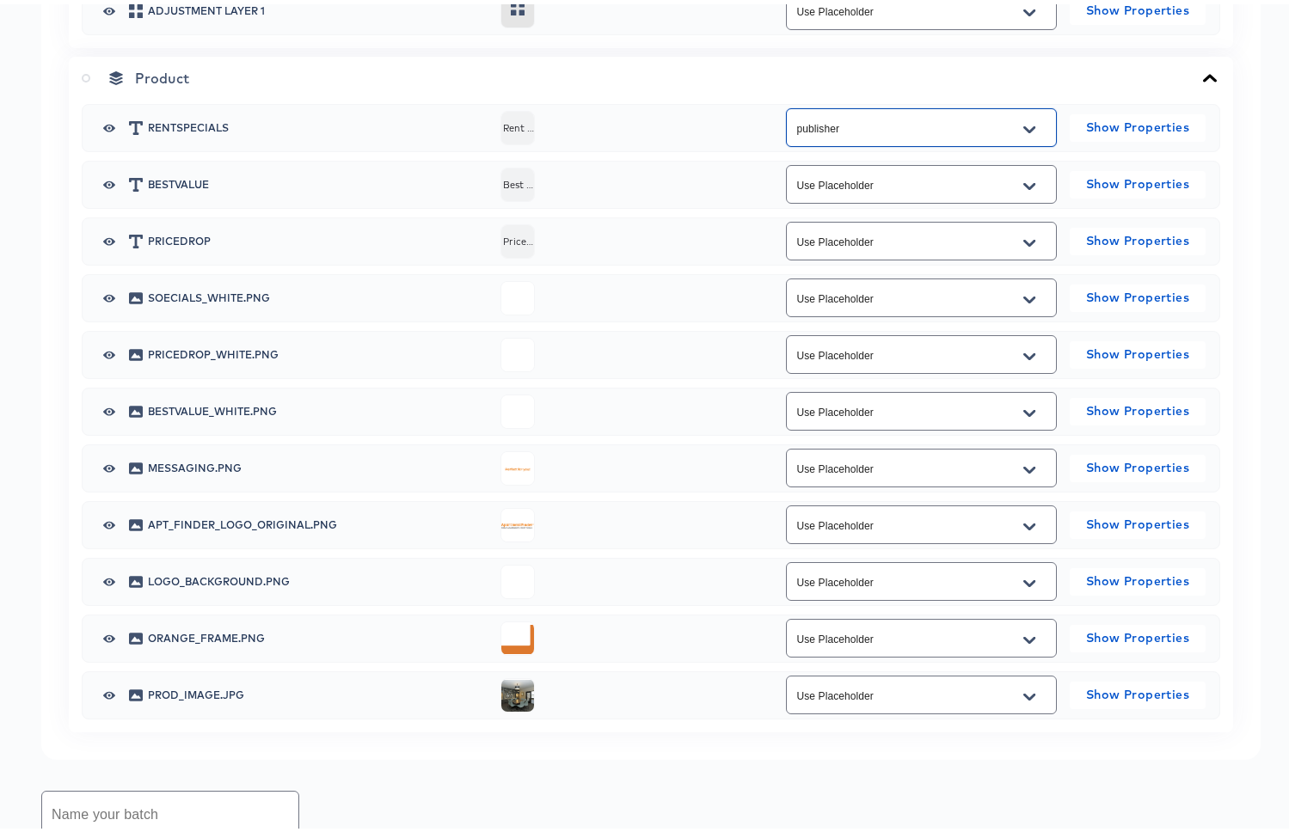
click at [889, 304] on input "Use Placeholder" at bounding box center [908, 295] width 229 height 20
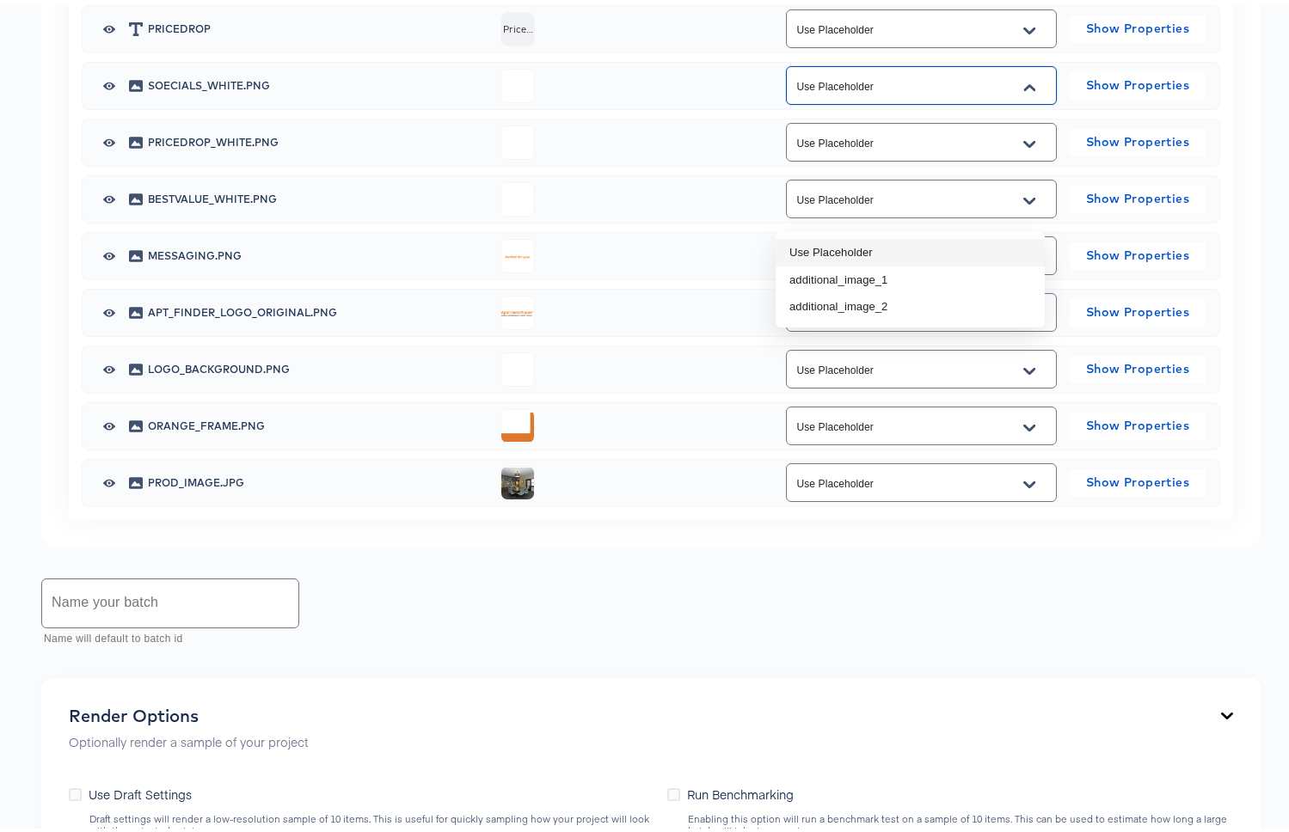
scroll to position [1038, 0]
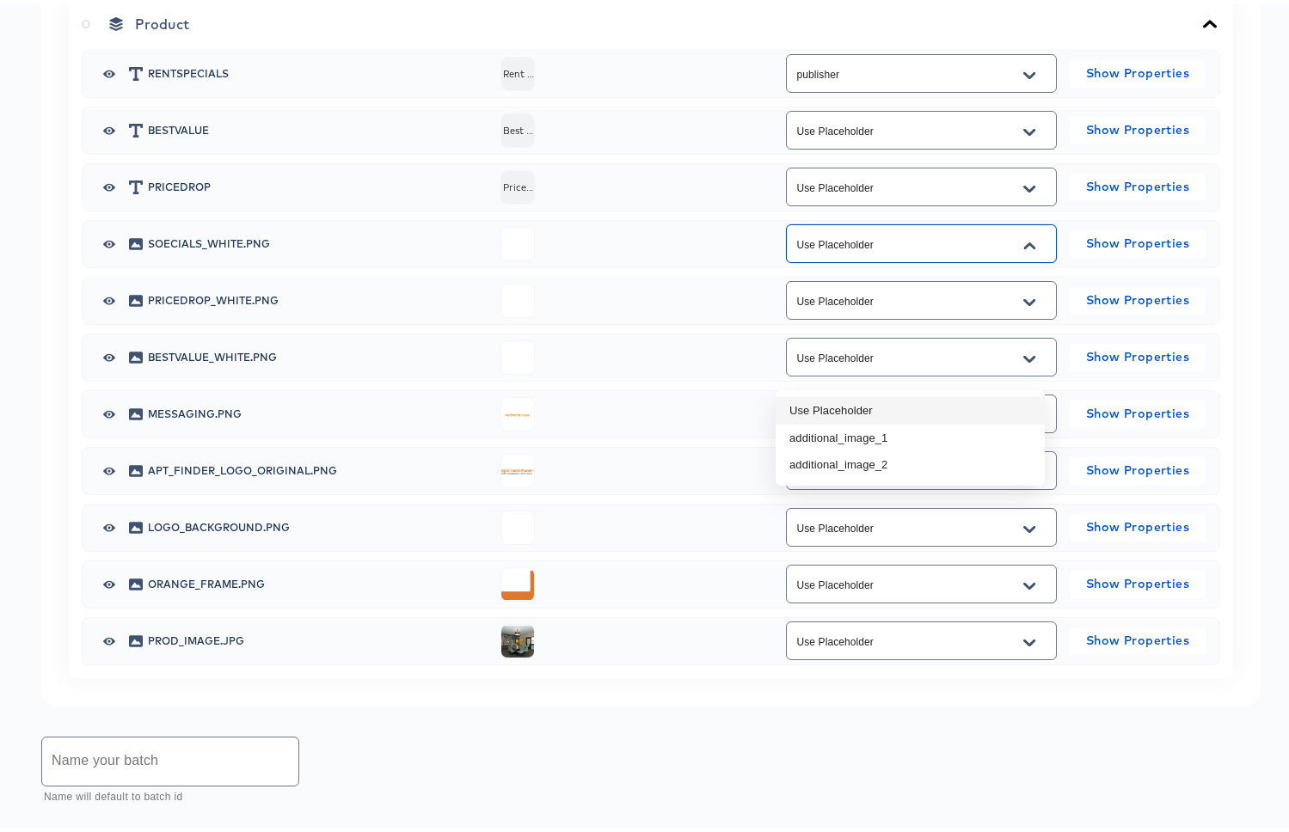
click at [882, 656] on div "Use Placeholder" at bounding box center [921, 636] width 271 height 39
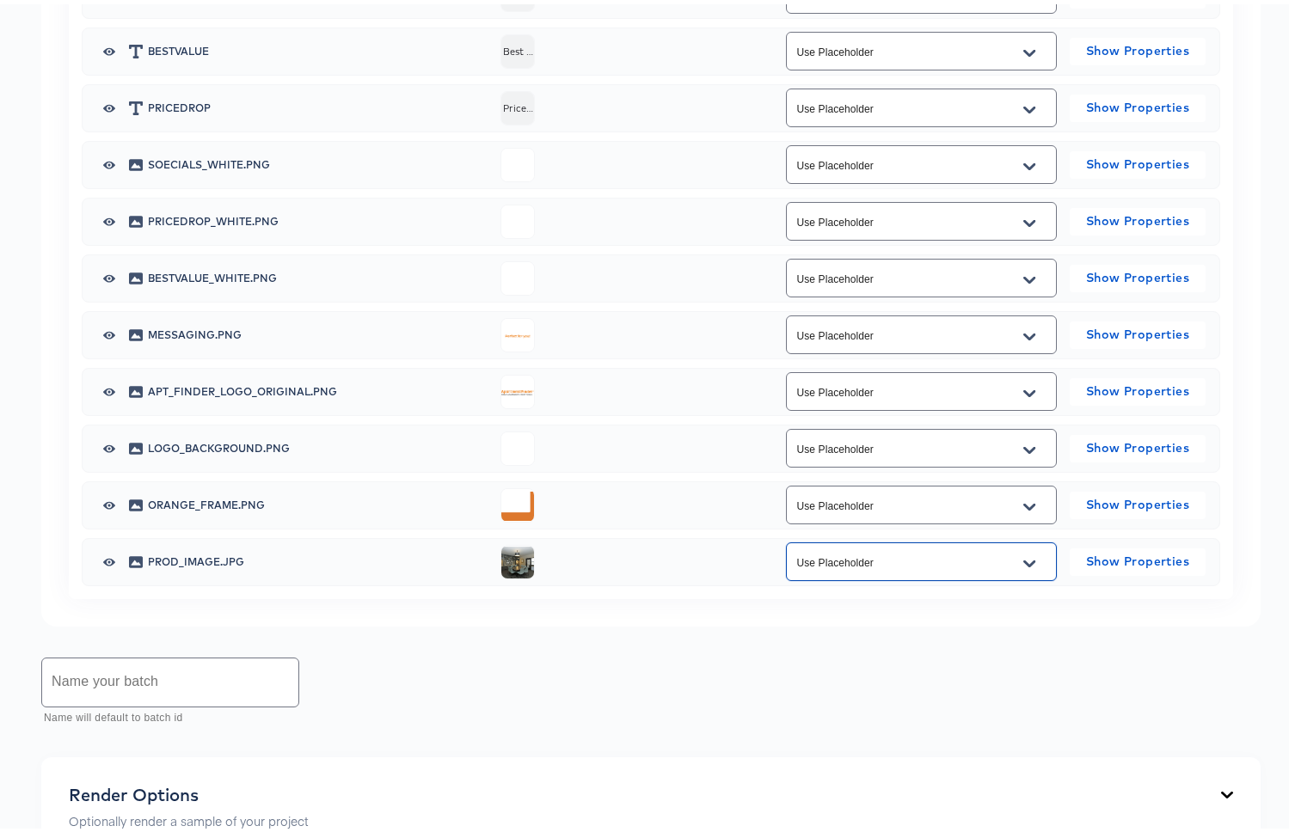
scroll to position [1120, 0]
click at [893, 566] on input "Use Placeholder" at bounding box center [908, 556] width 229 height 20
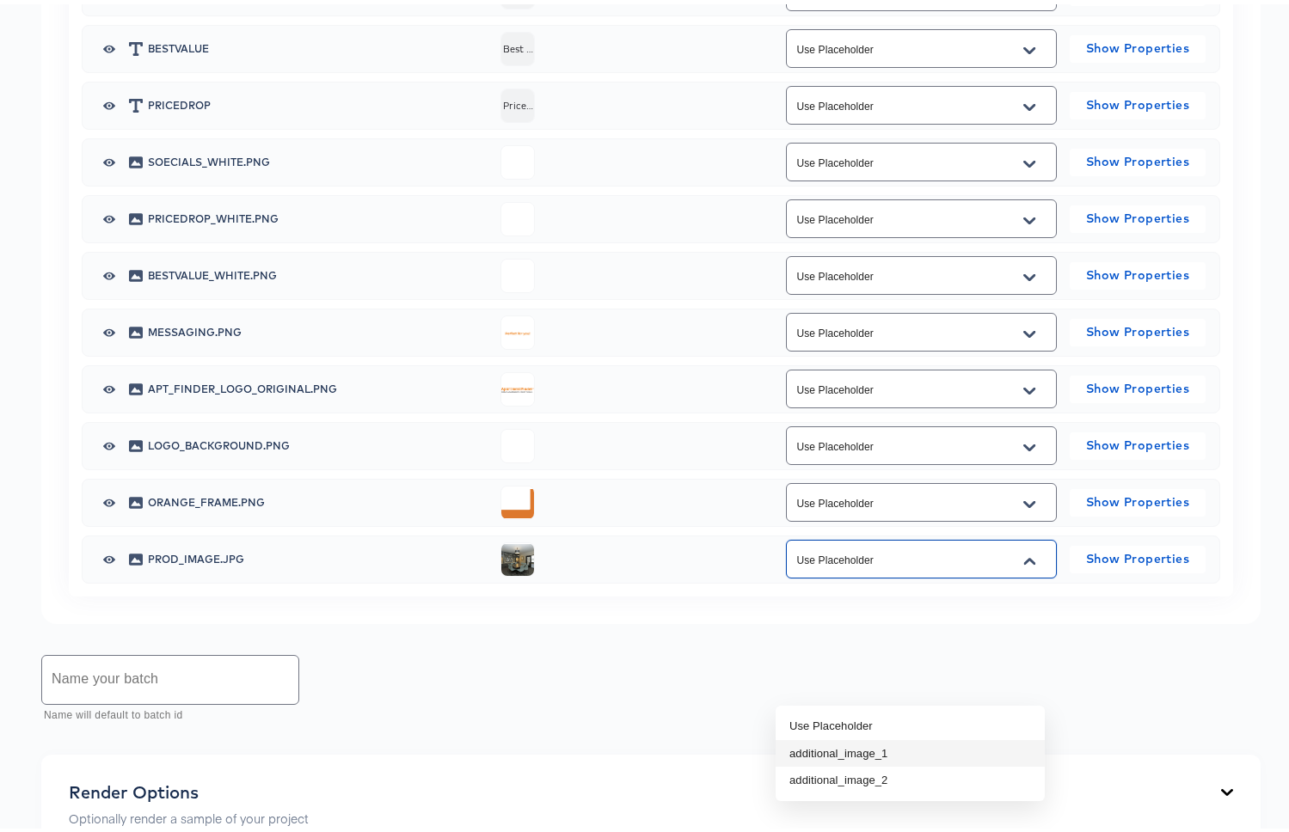
click at [876, 752] on li "additional_image_1" at bounding box center [910, 750] width 269 height 28
type input "additional_image_1"
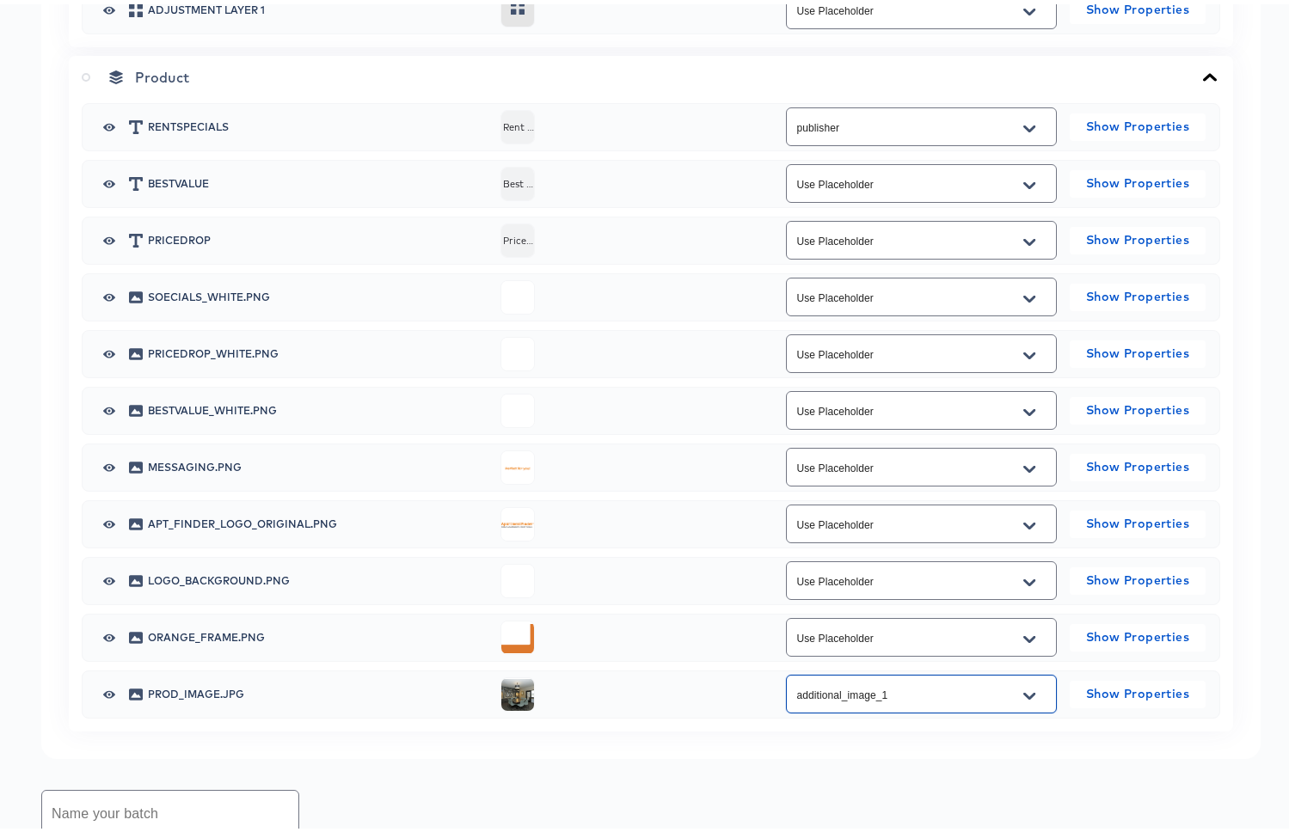
scroll to position [981, 0]
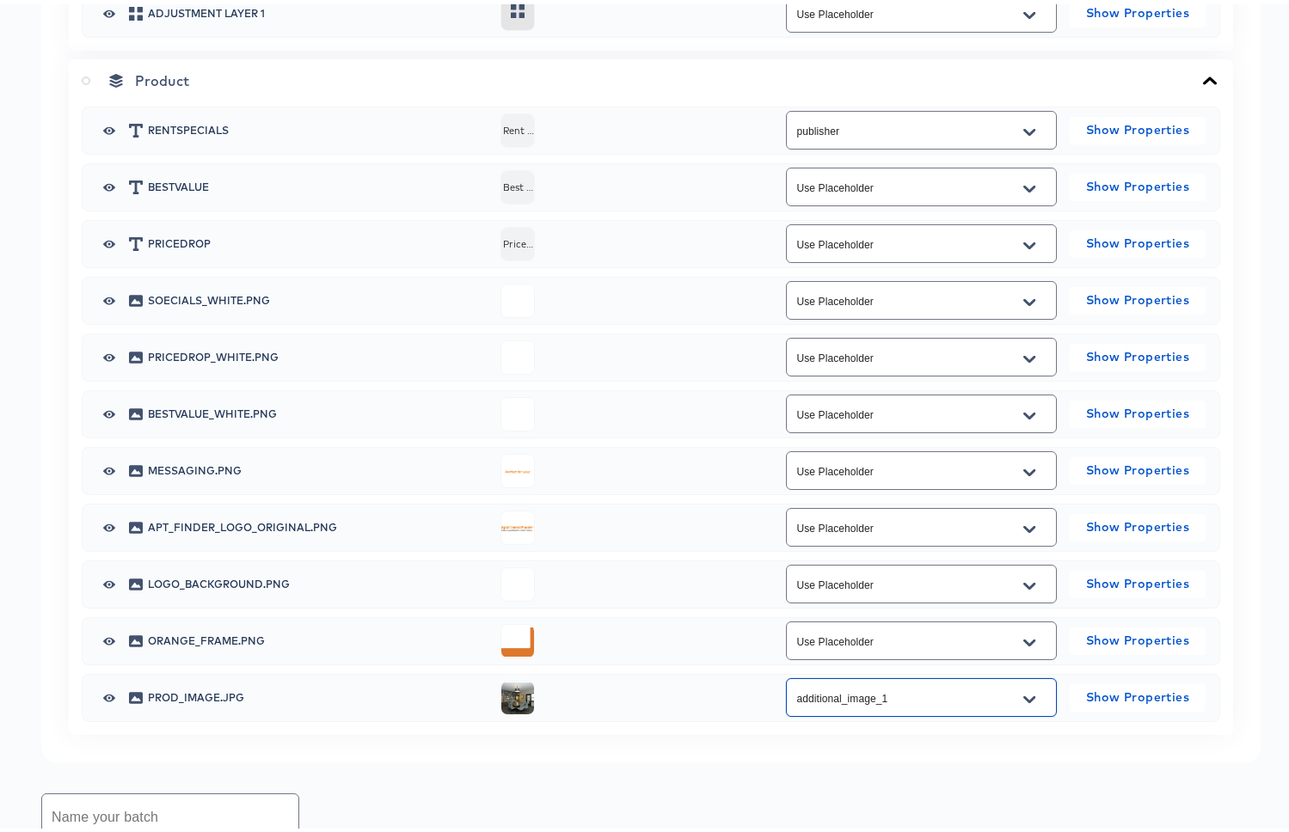
click at [267, 183] on div "Product rentspecials Rent Specials publisher Show Properties bestvalue Best Val…" at bounding box center [651, 393] width 1164 height 676
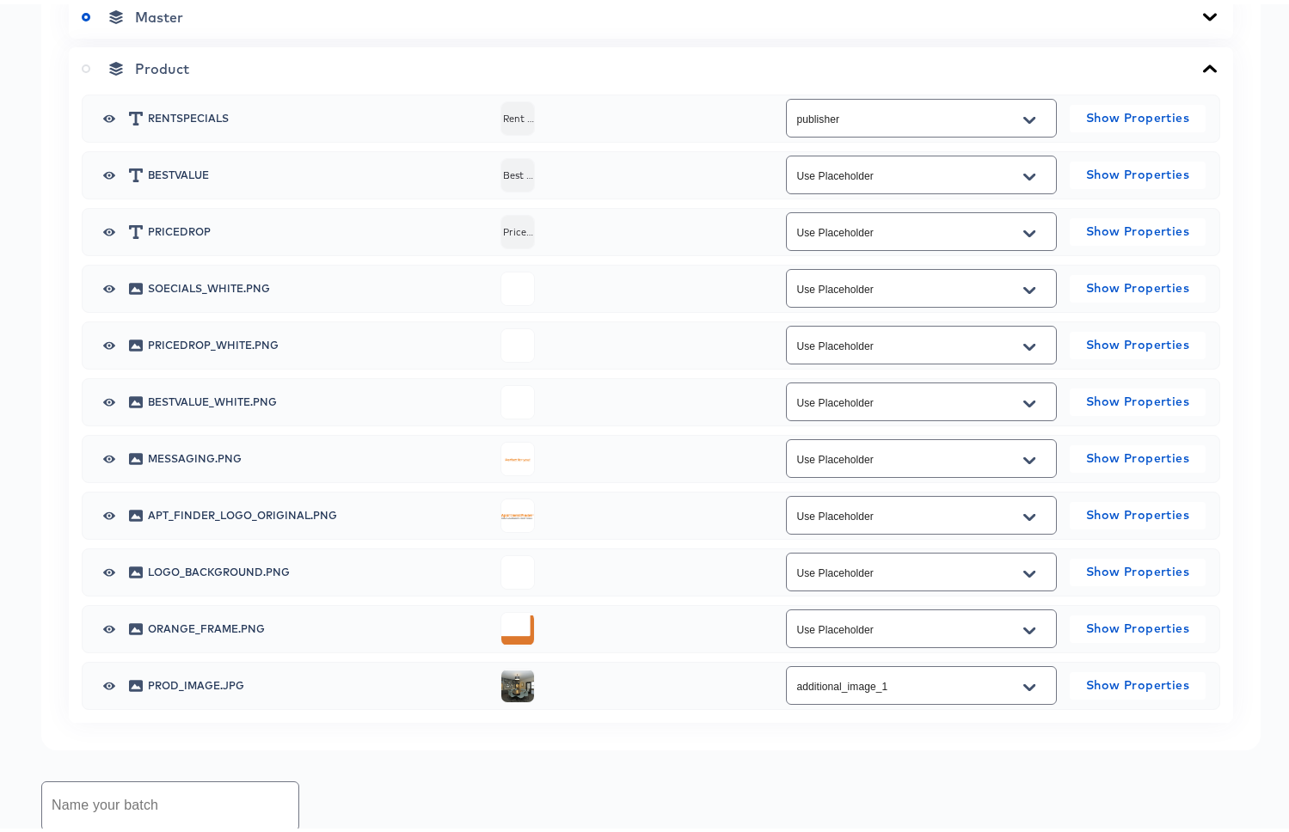
scroll to position [924, 0]
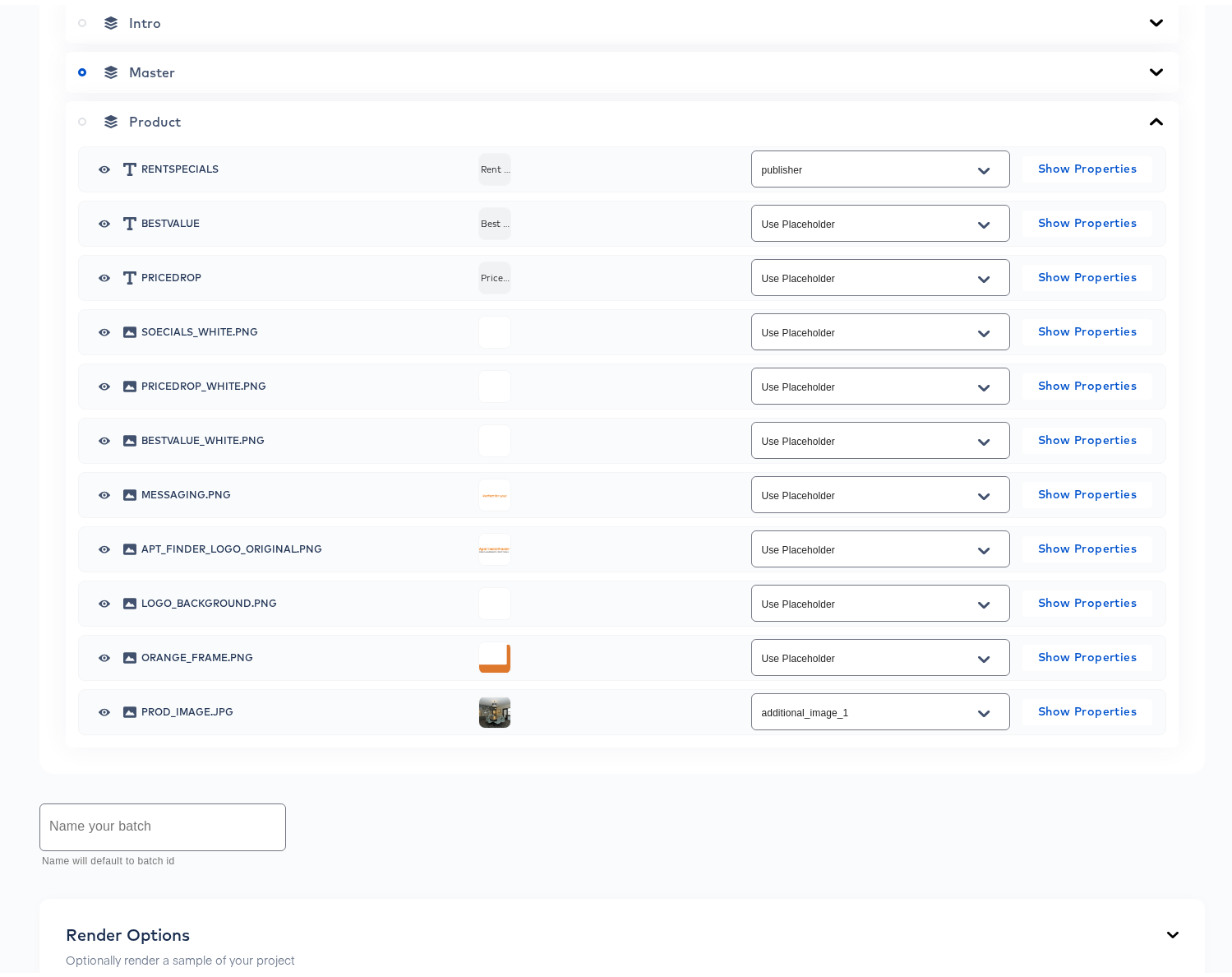
scroll to position [769, 0]
click at [291, 27] on div "Intro" at bounding box center [622, 18] width 1089 height 16
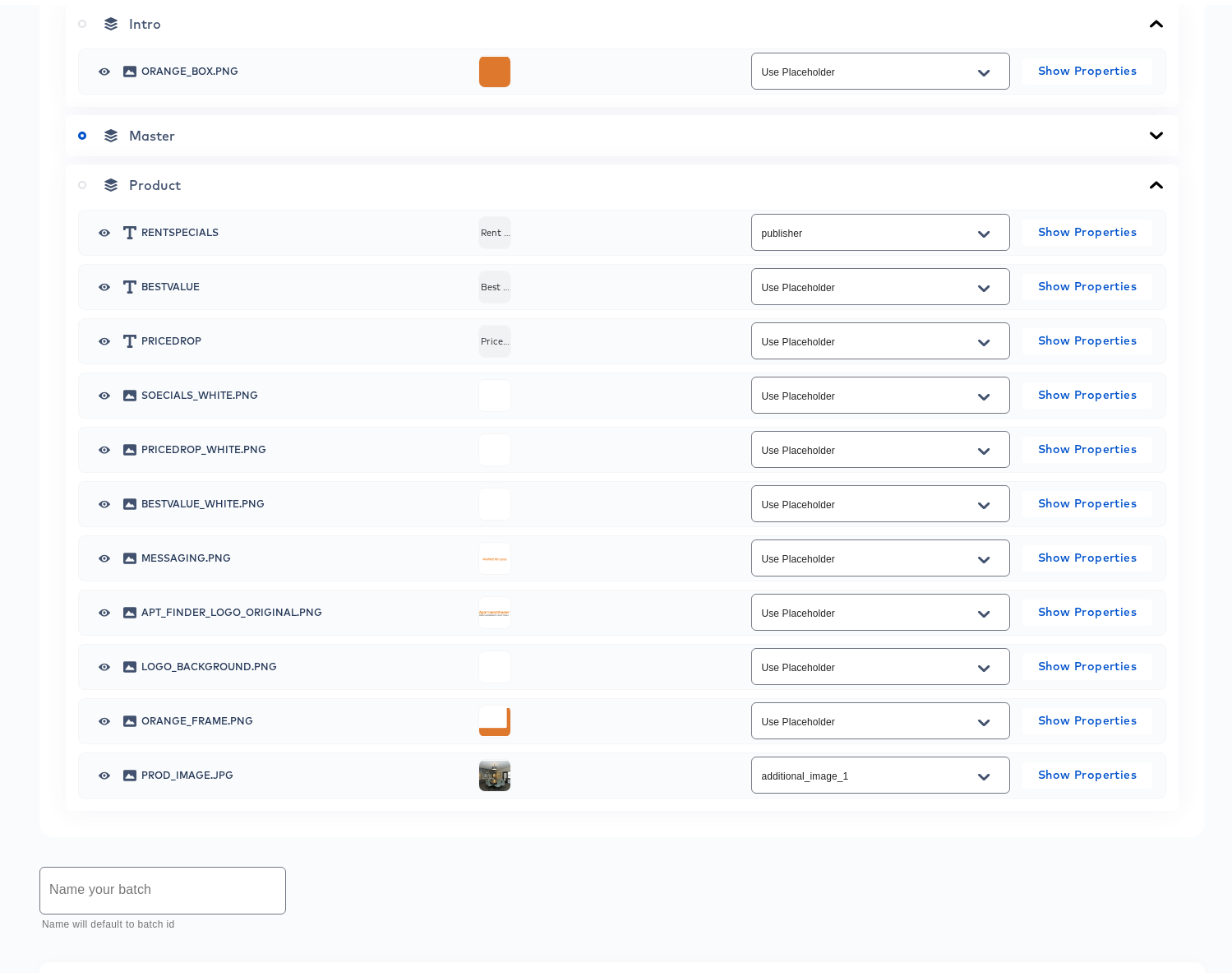
click at [457, 139] on div "Master" at bounding box center [622, 130] width 1089 height 16
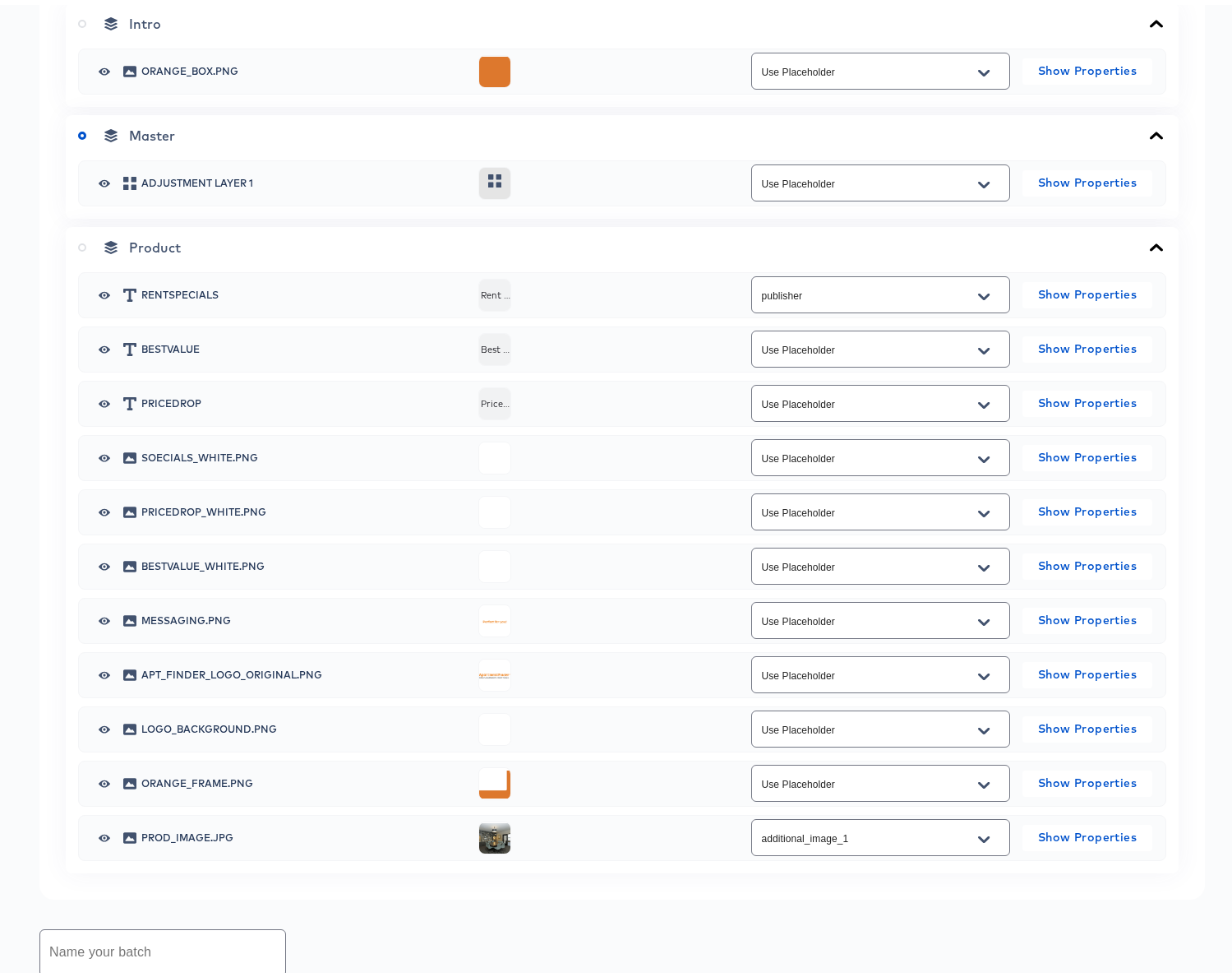
click at [313, 27] on div "Intro" at bounding box center [622, 18] width 1089 height 16
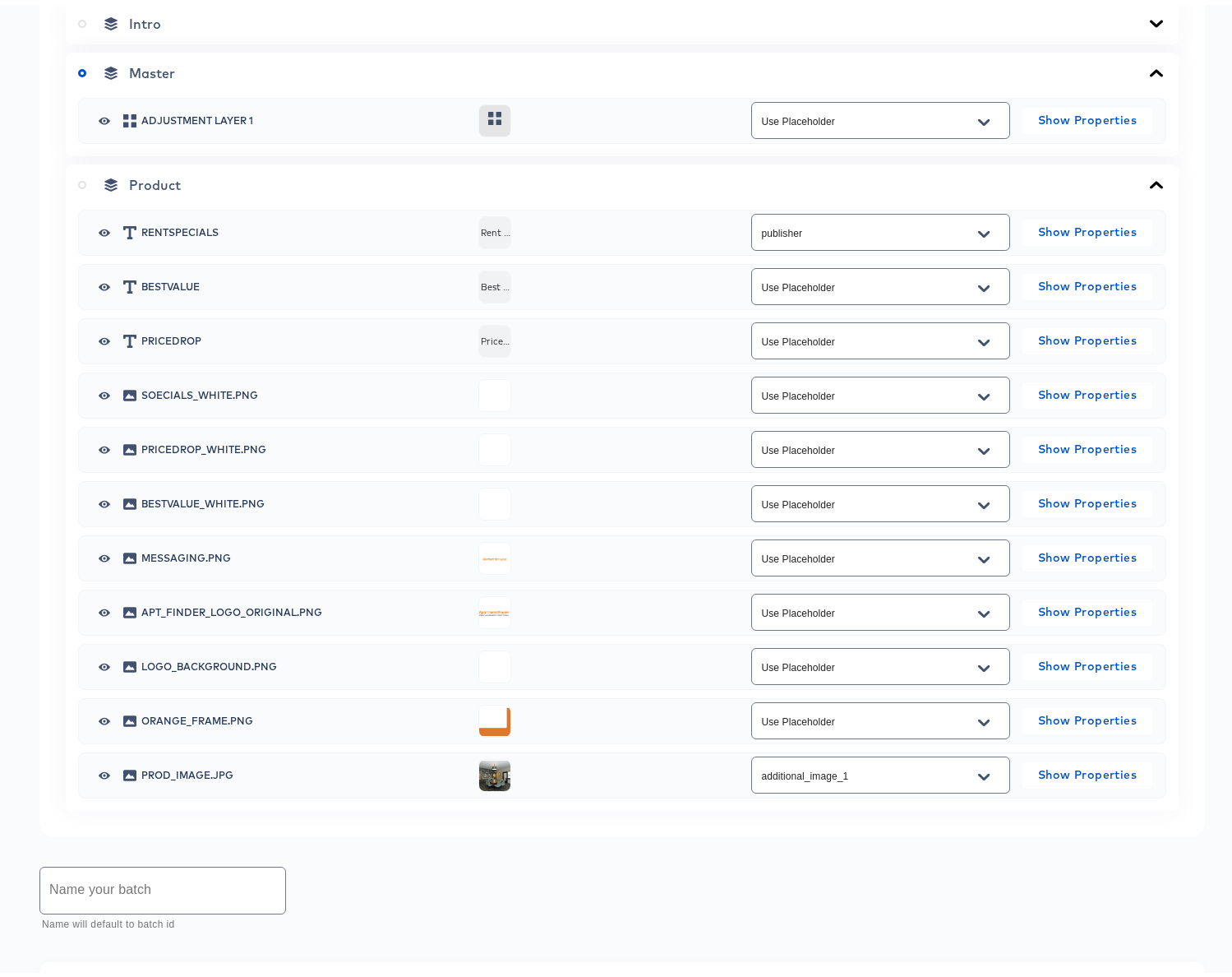
click at [330, 76] on div "Master" at bounding box center [622, 68] width 1089 height 16
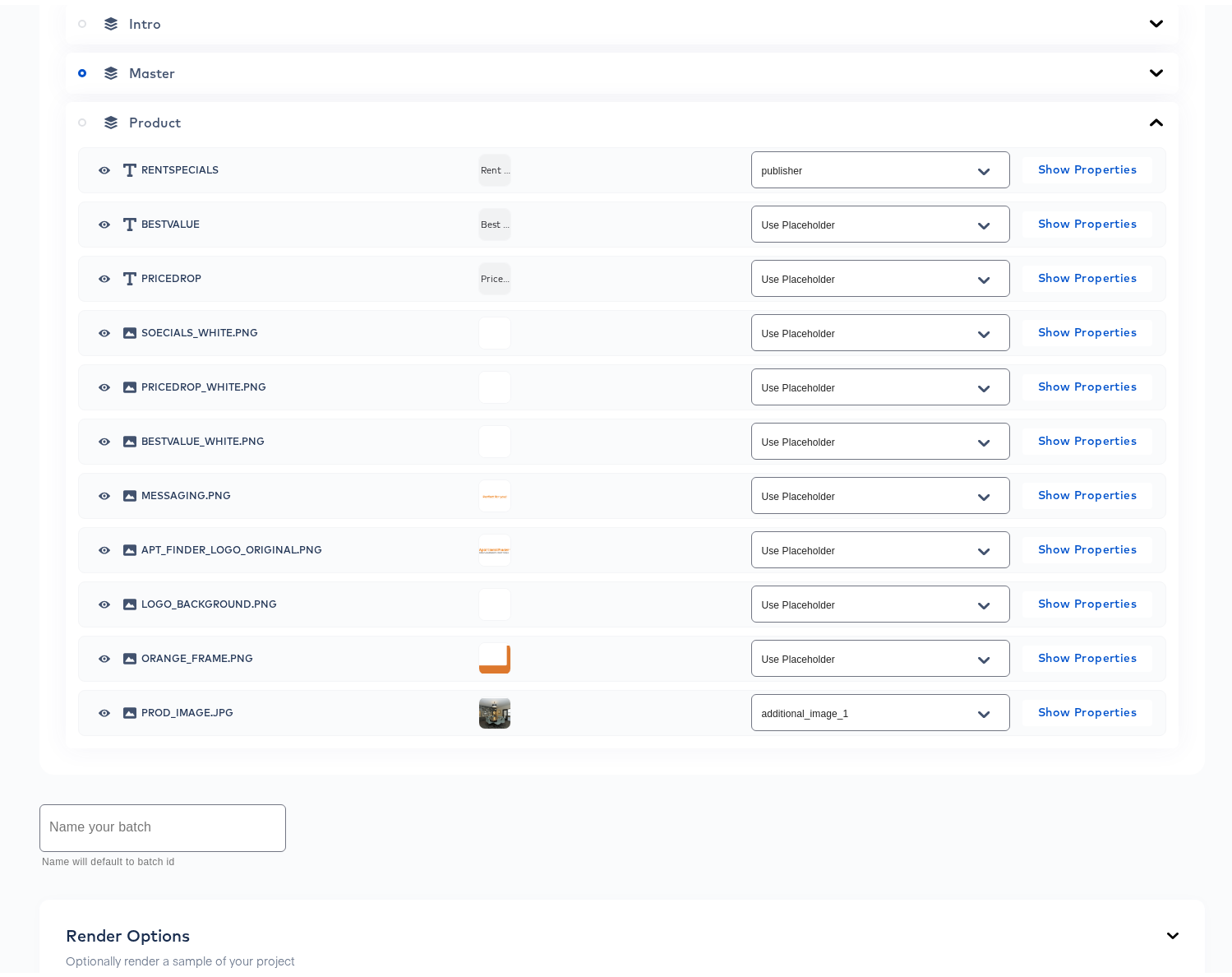
click at [895, 229] on input "Use Placeholder" at bounding box center [868, 220] width 219 height 19
checkbox input "false"
click at [887, 284] on input "Use Placeholder" at bounding box center [868, 274] width 219 height 19
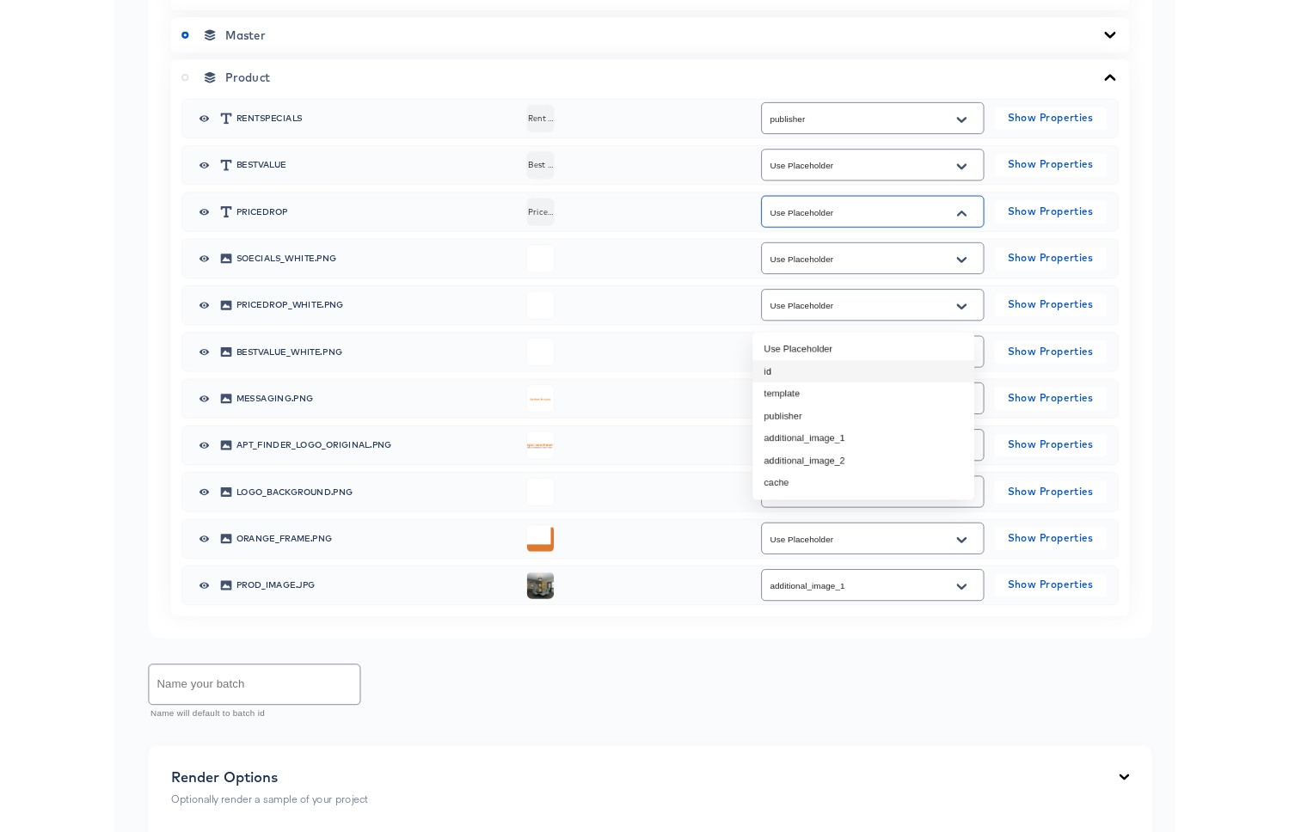
scroll to position [832, 0]
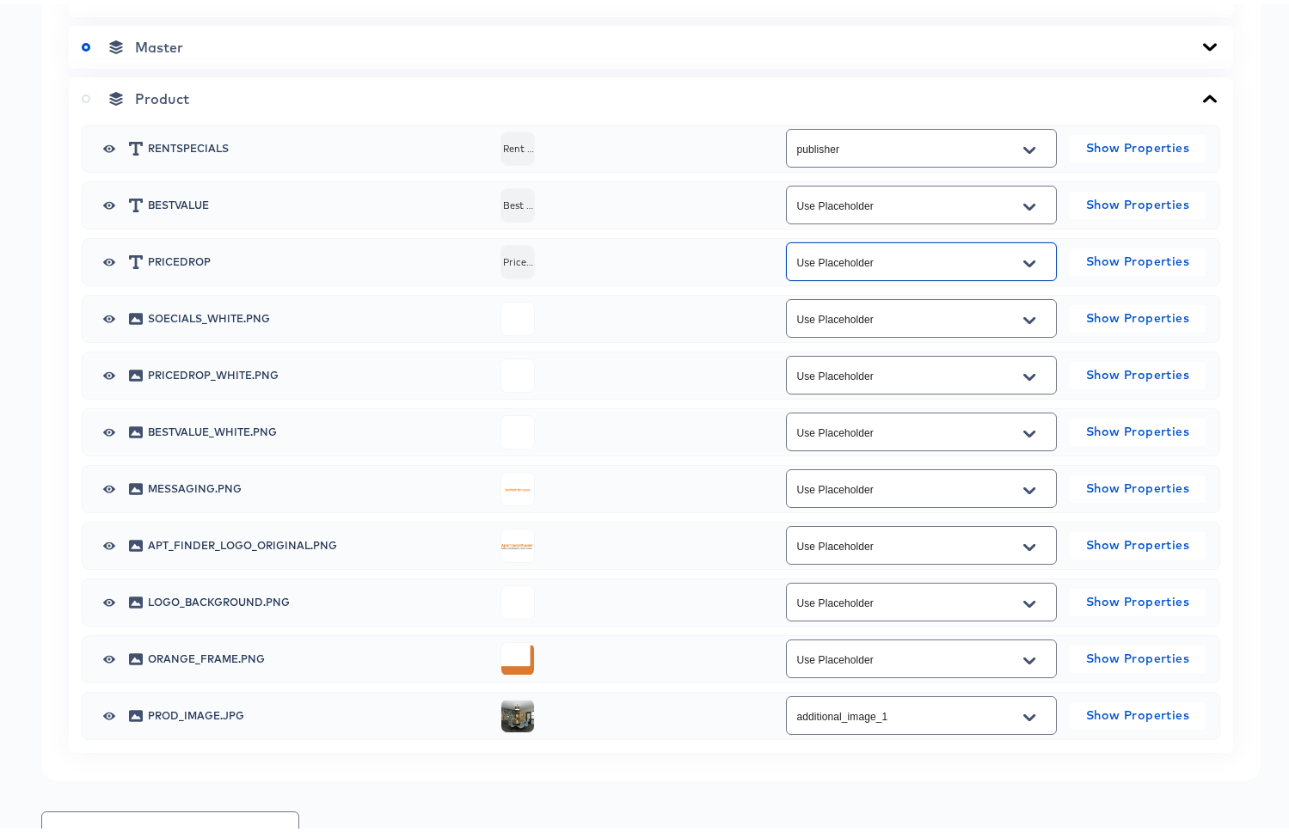
click at [156, 103] on span "Product" at bounding box center [162, 94] width 54 height 17
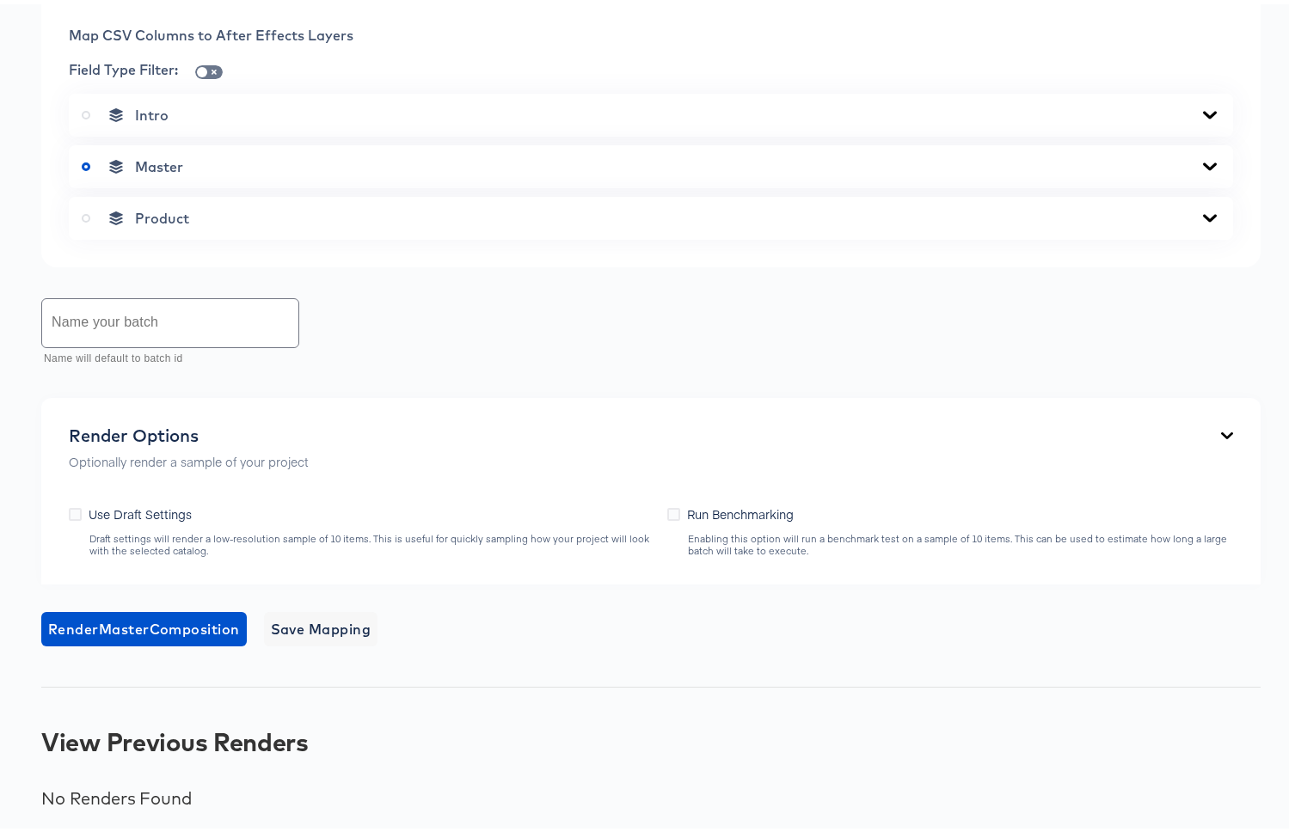
scroll to position [837, 0]
click at [79, 331] on input "text" at bounding box center [170, 319] width 256 height 48
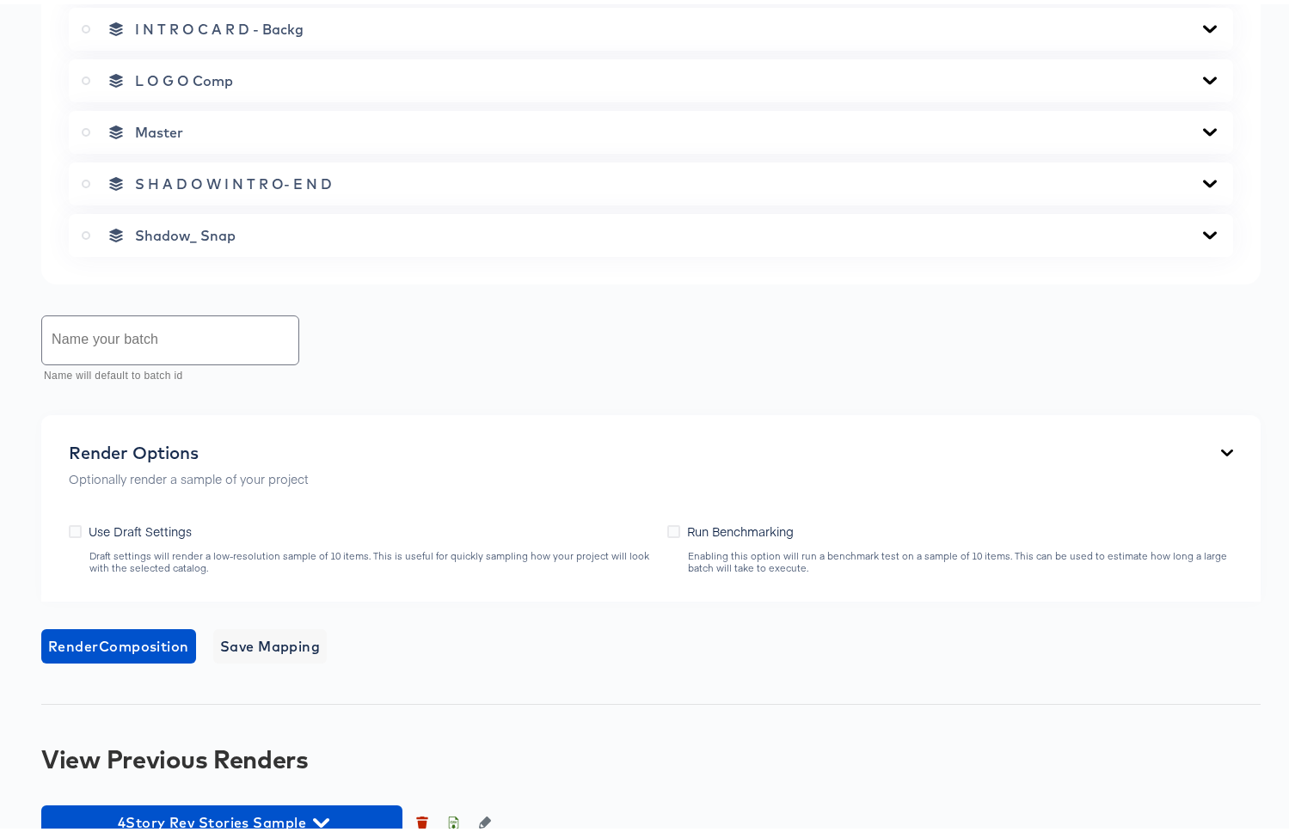
scroll to position [1088, 0]
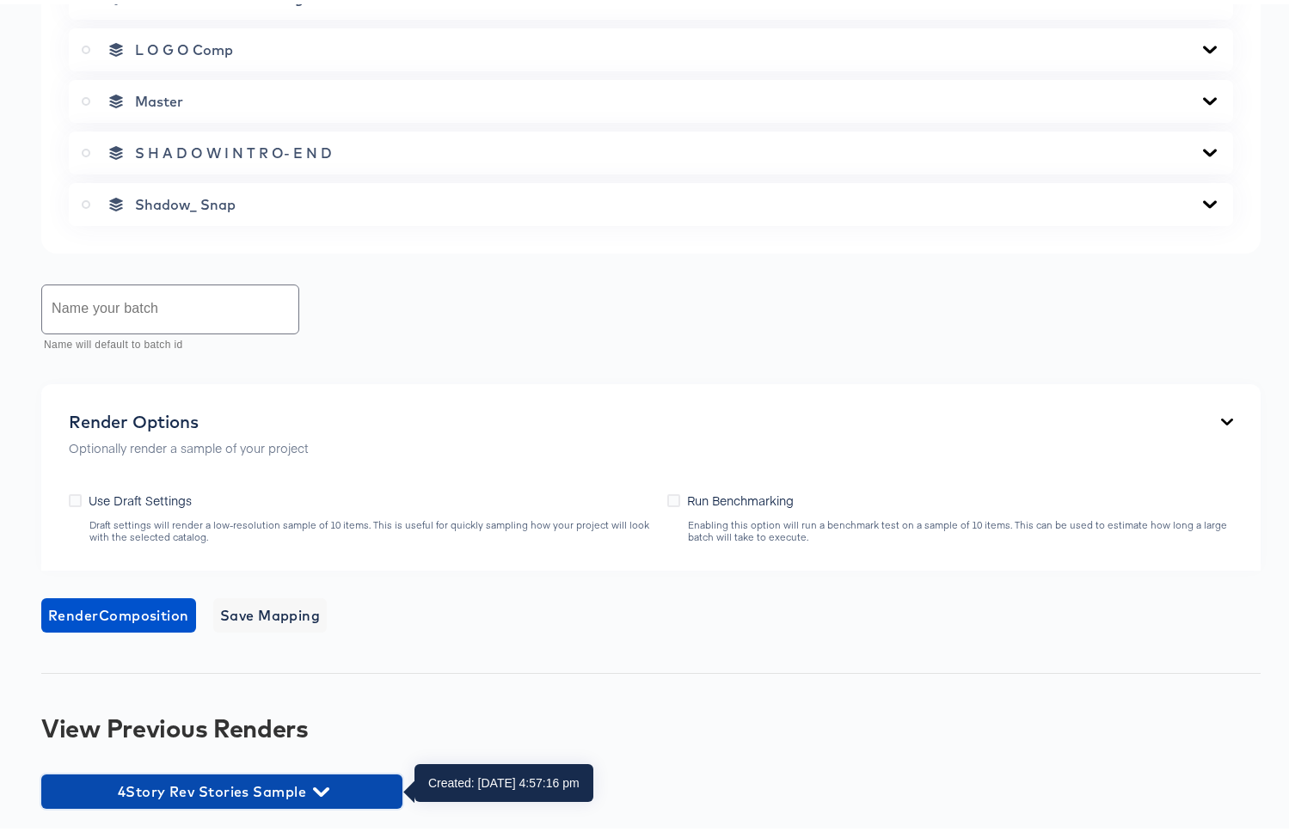
click at [322, 801] on button "4Story Rev Stories Sample" at bounding box center [221, 788] width 361 height 34
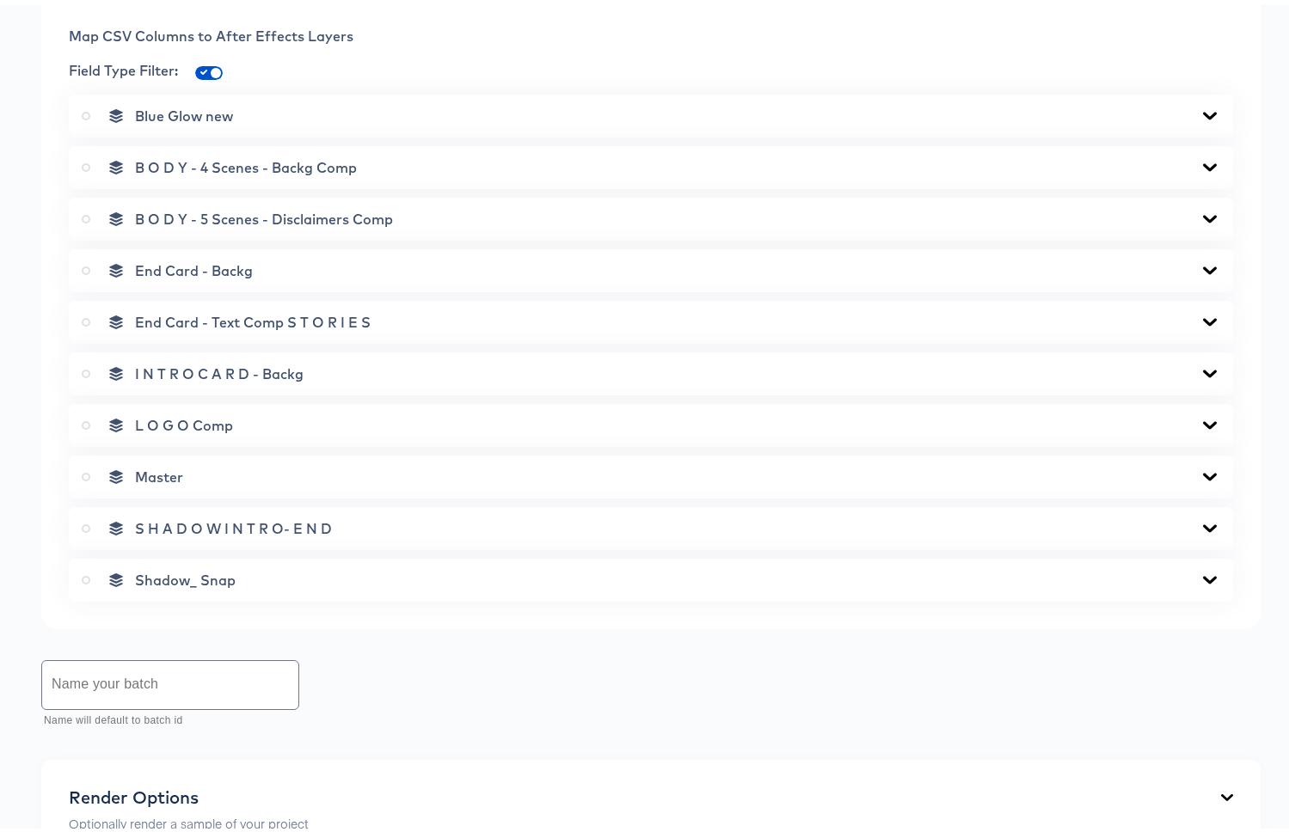
scroll to position [0, 0]
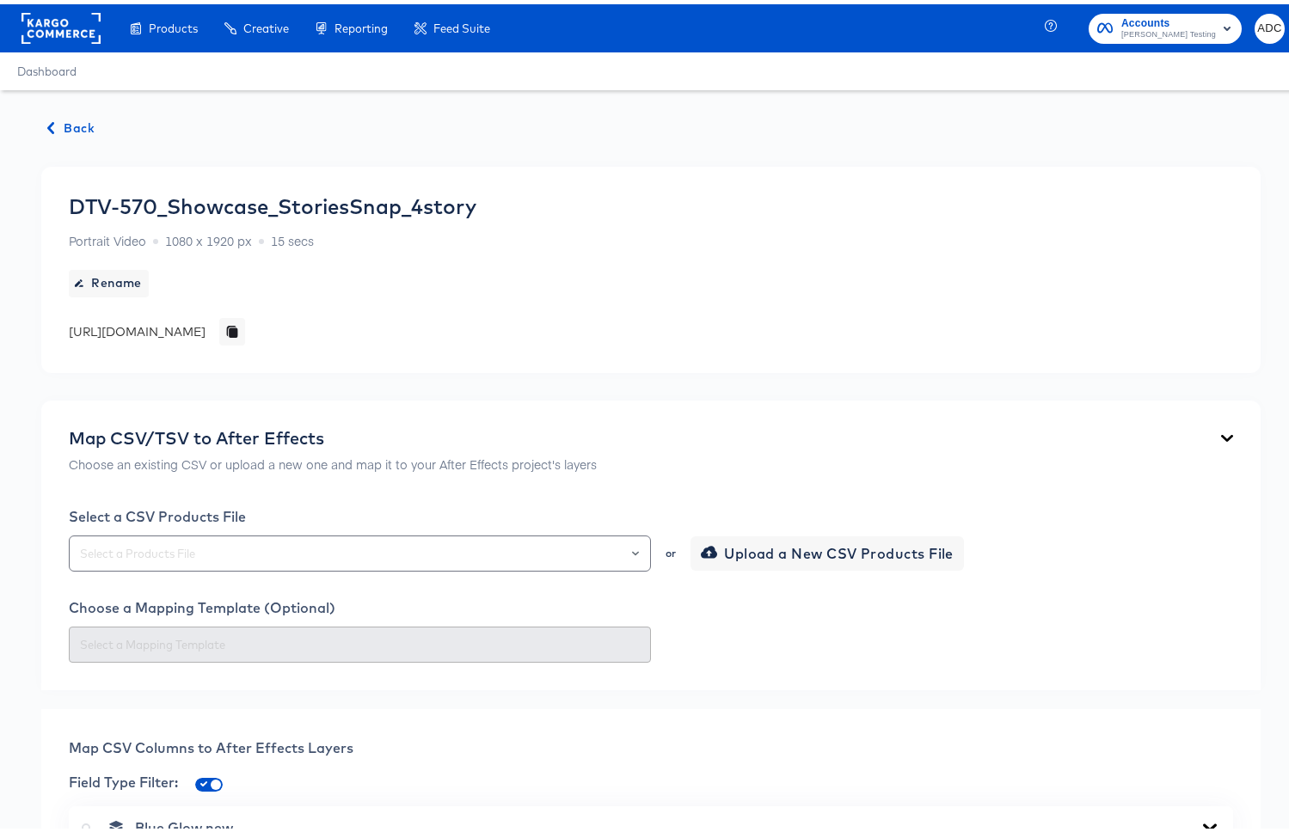
click at [58, 130] on span "Back" at bounding box center [71, 124] width 46 height 21
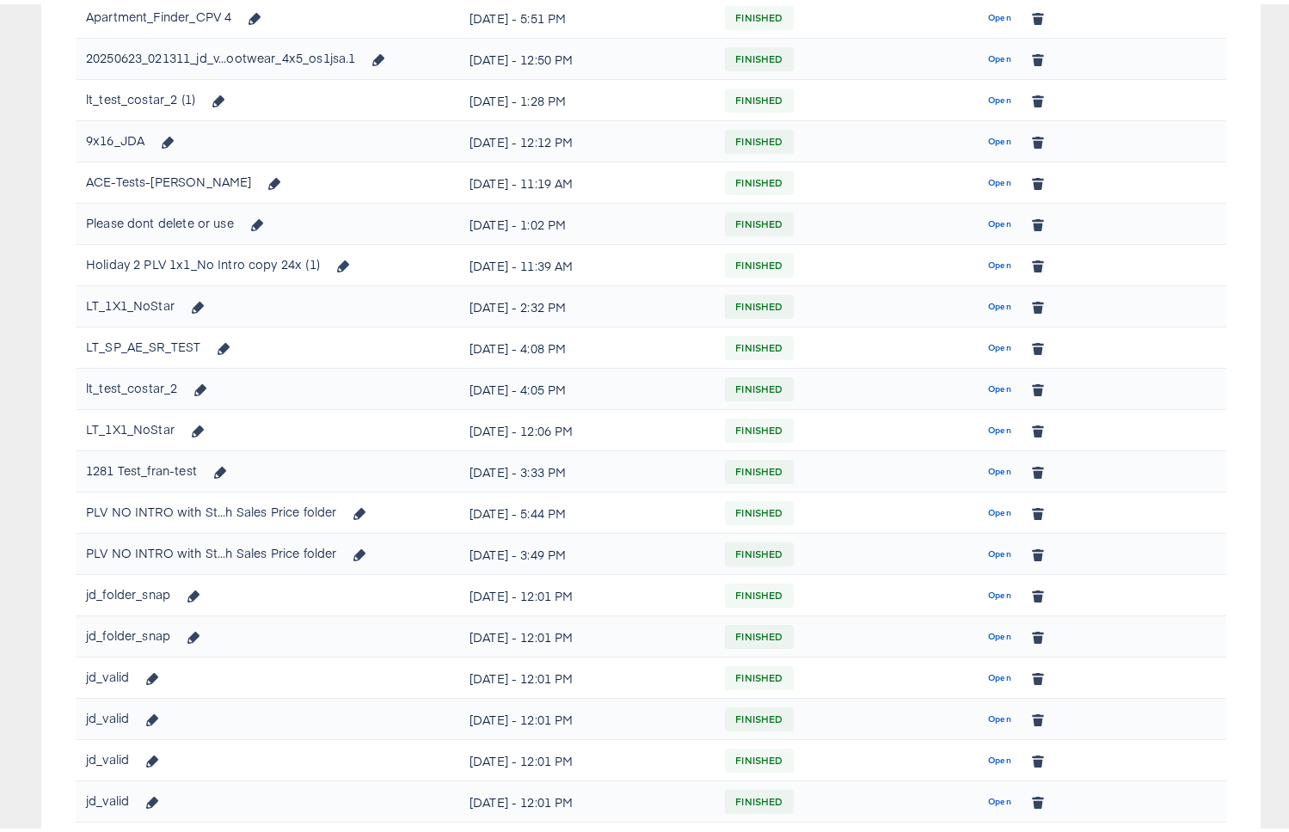
scroll to position [577, 0]
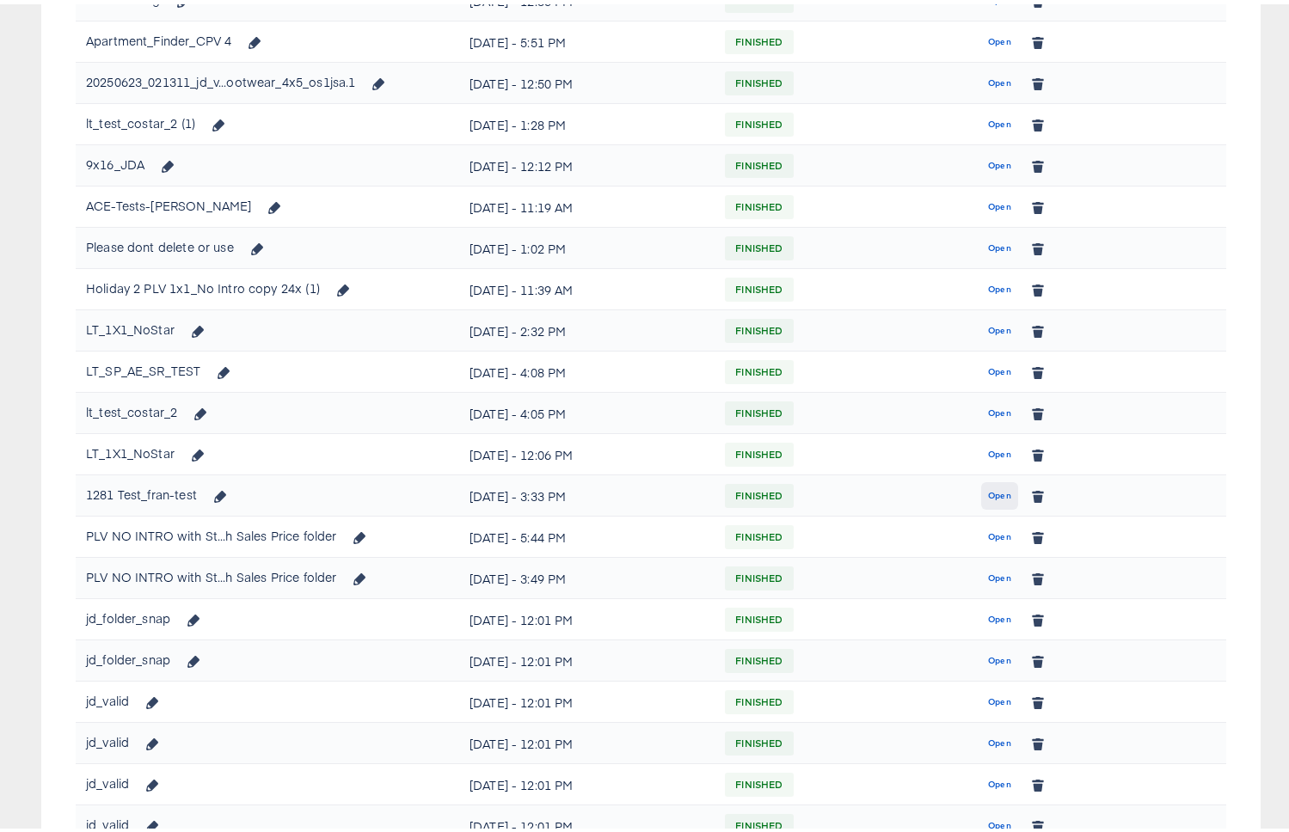
click at [991, 493] on span "Open" at bounding box center [999, 491] width 23 height 15
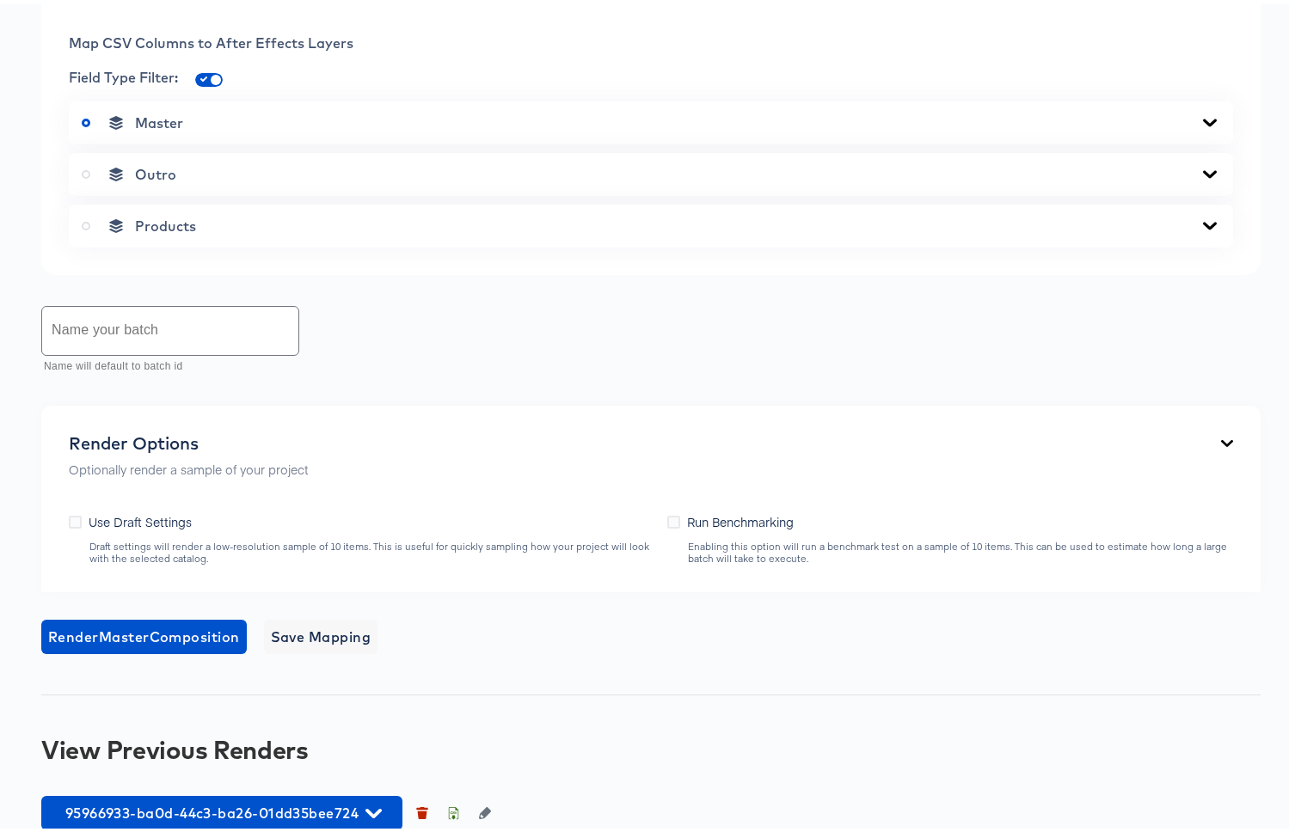
scroll to position [778, 0]
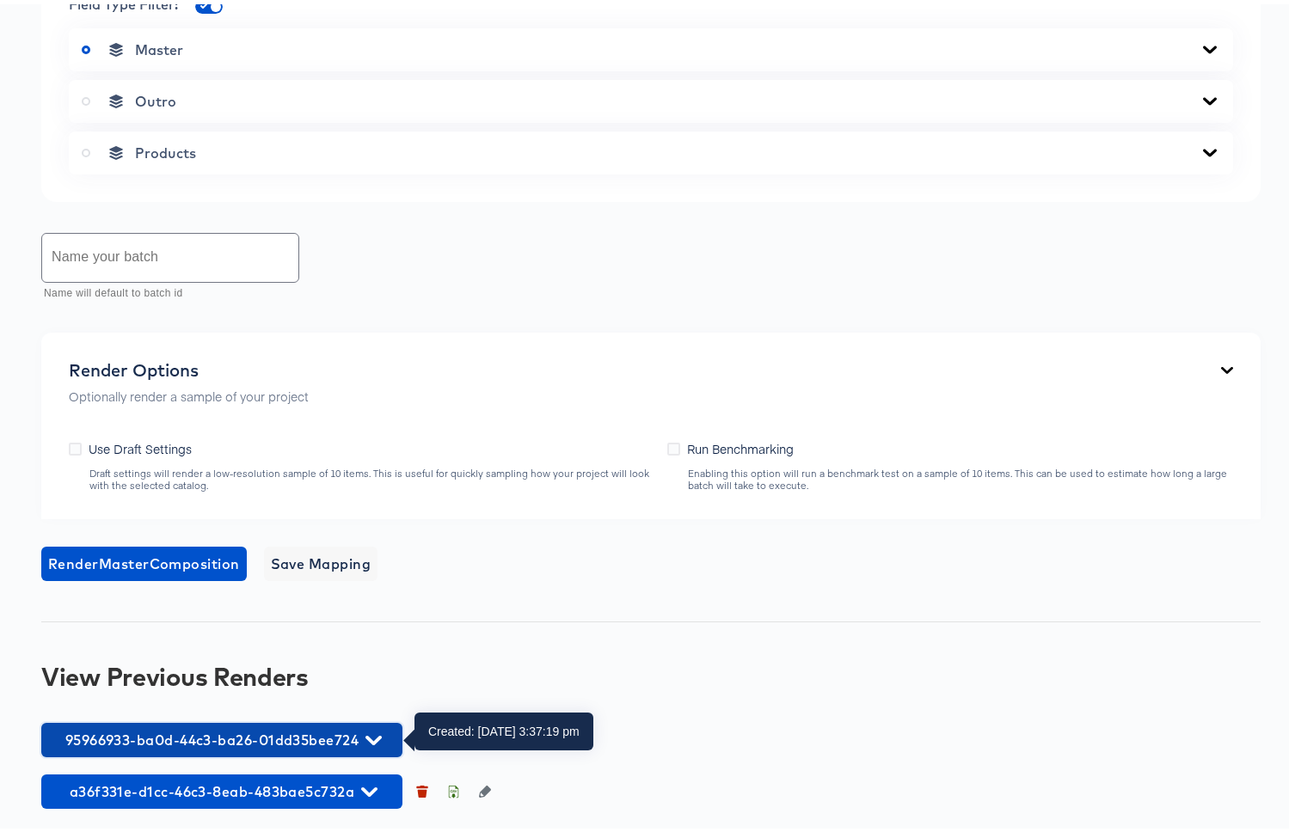
click at [237, 722] on button "95966933-ba0d-44c3-ba26-01dd35bee724" at bounding box center [221, 736] width 361 height 34
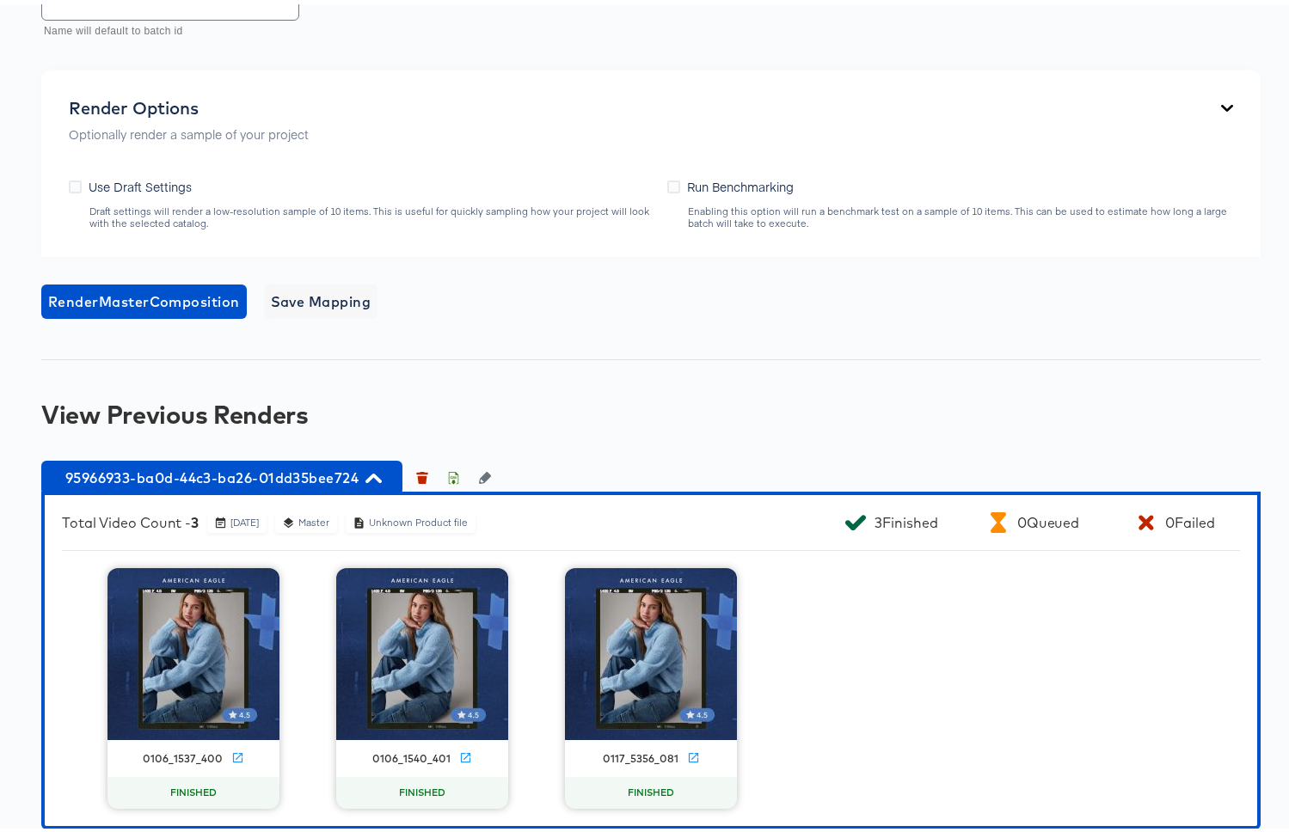
scroll to position [1113, 0]
